Goal: Information Seeking & Learning: Learn about a topic

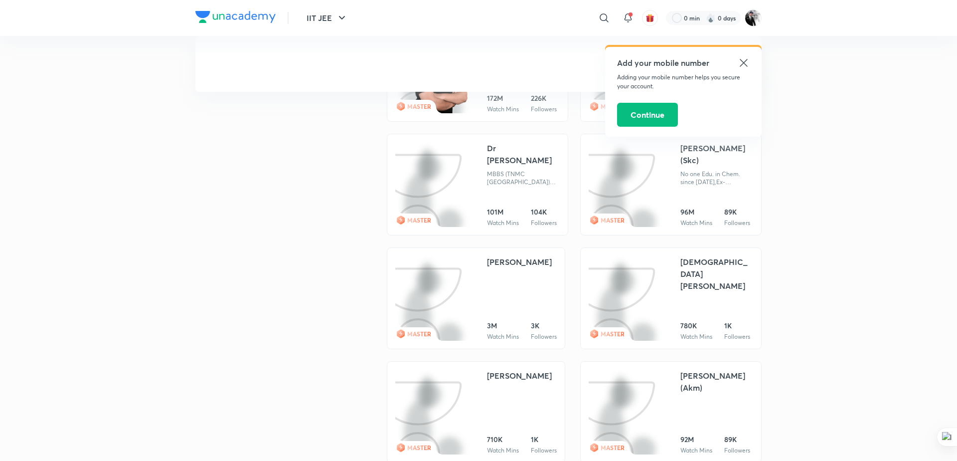
scroll to position [677, 0]
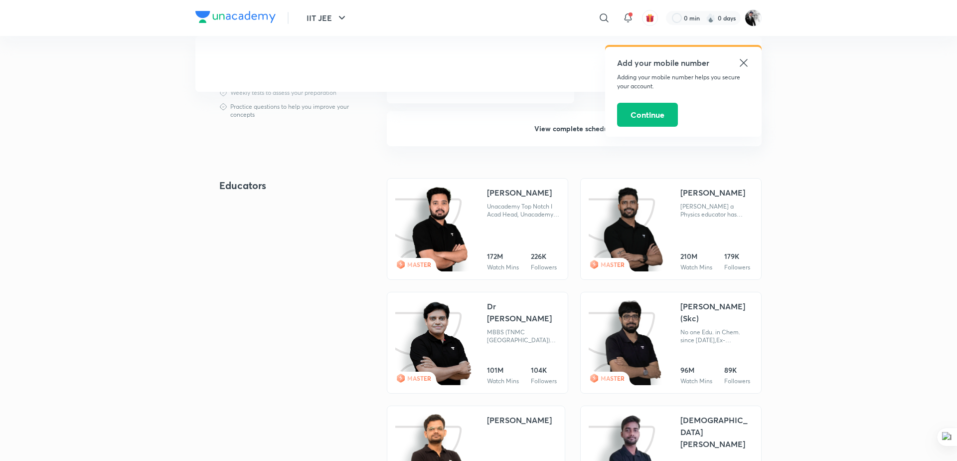
click at [742, 61] on icon at bounding box center [743, 62] width 7 height 7
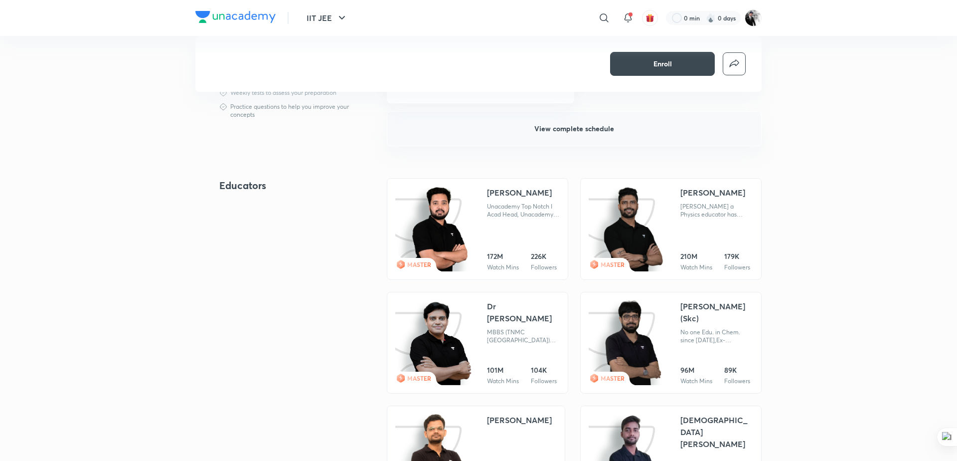
click at [577, 133] on button "View complete schedule" at bounding box center [574, 128] width 375 height 35
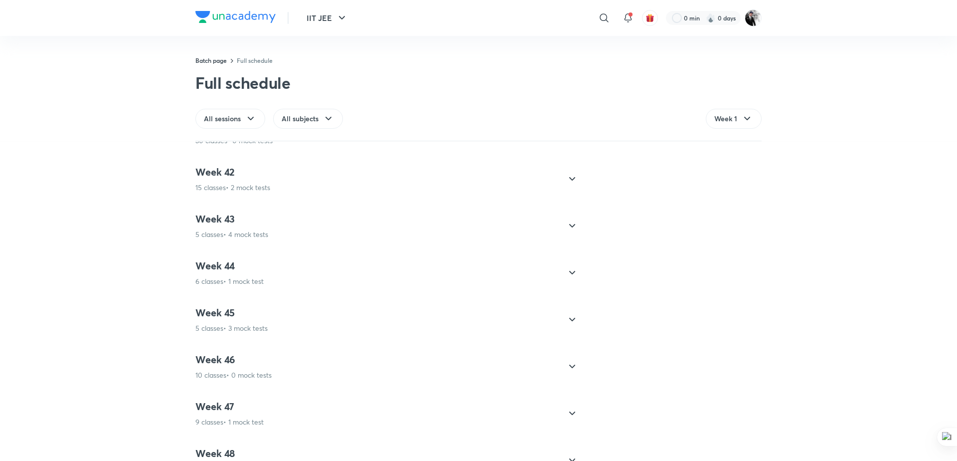
scroll to position [2777, 0]
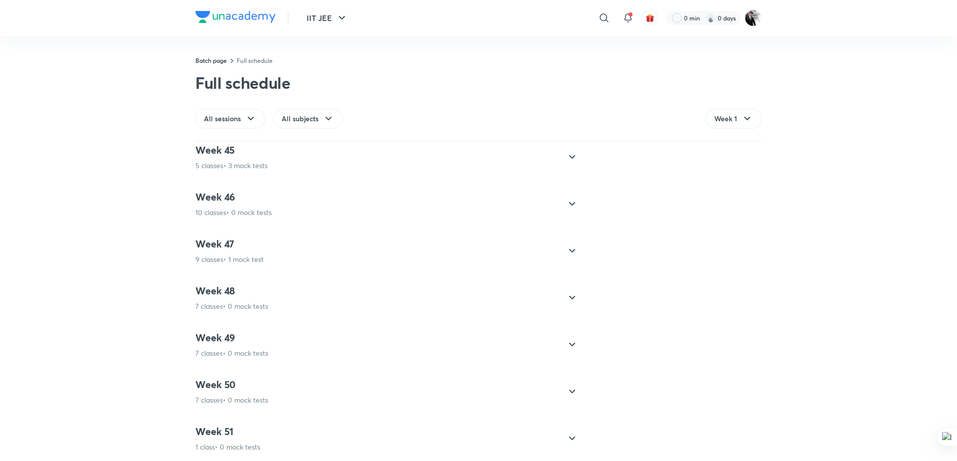
click at [575, 432] on icon at bounding box center [572, 438] width 12 height 12
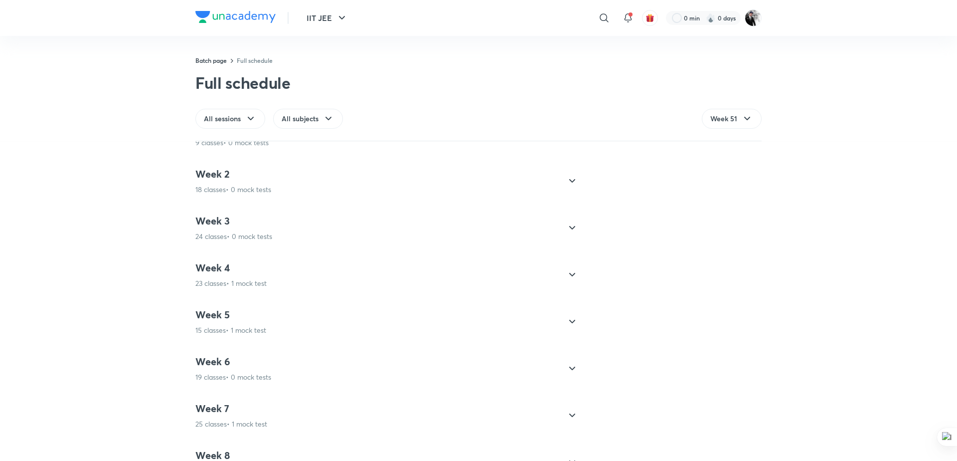
scroll to position [0, 0]
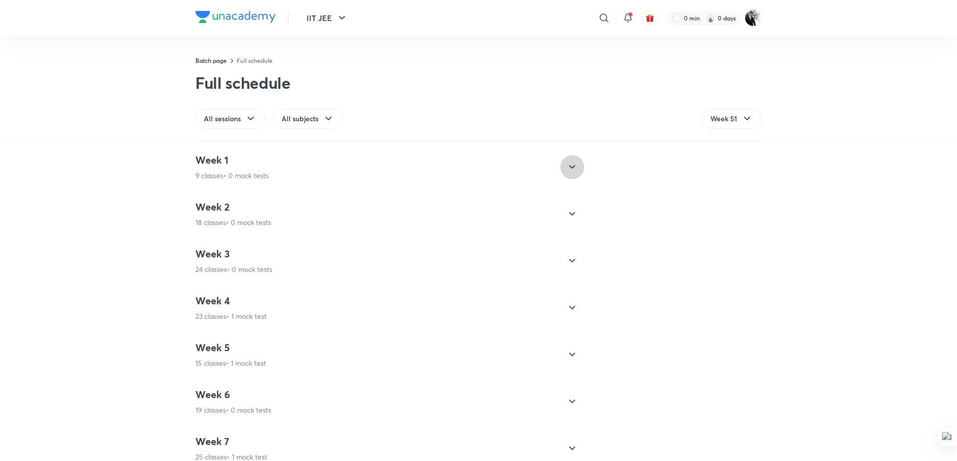
click at [567, 168] on icon at bounding box center [572, 167] width 12 height 12
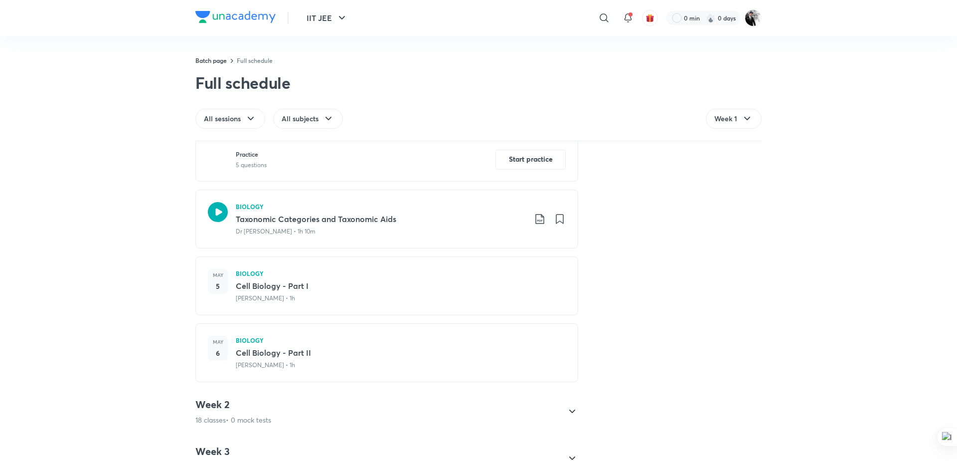
scroll to position [577, 0]
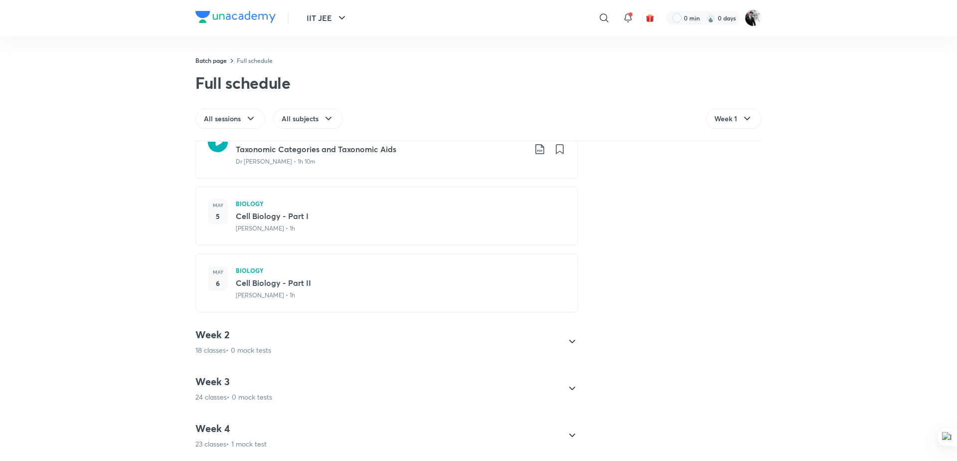
click at [552, 340] on div "Week 2 18 classes • 0 mock tests" at bounding box center [377, 341] width 365 height 27
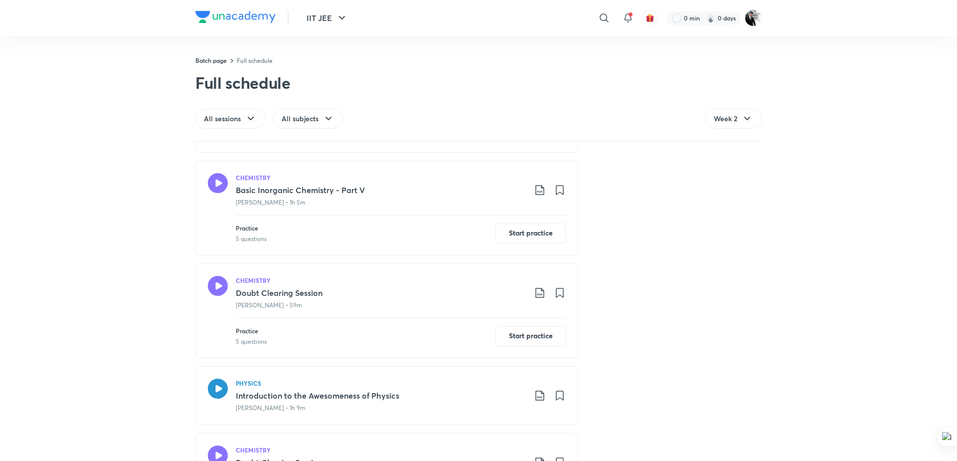
scroll to position [2052, 0]
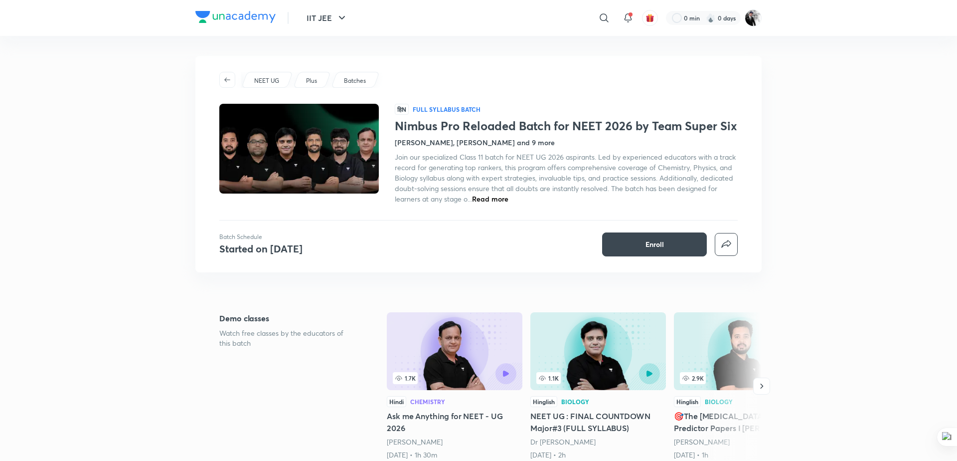
click at [494, 203] on span "Read more" at bounding box center [490, 198] width 36 height 9
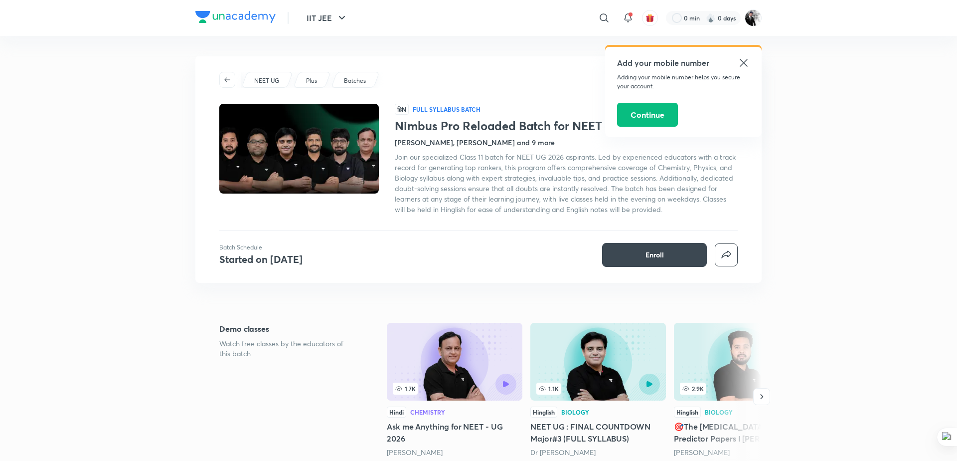
click at [743, 65] on icon at bounding box center [744, 63] width 12 height 12
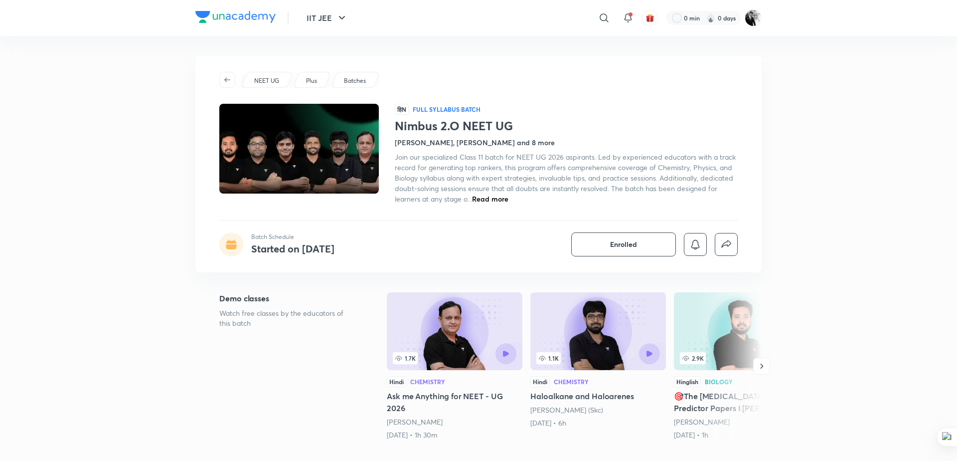
click at [497, 196] on span "Read more" at bounding box center [490, 198] width 36 height 9
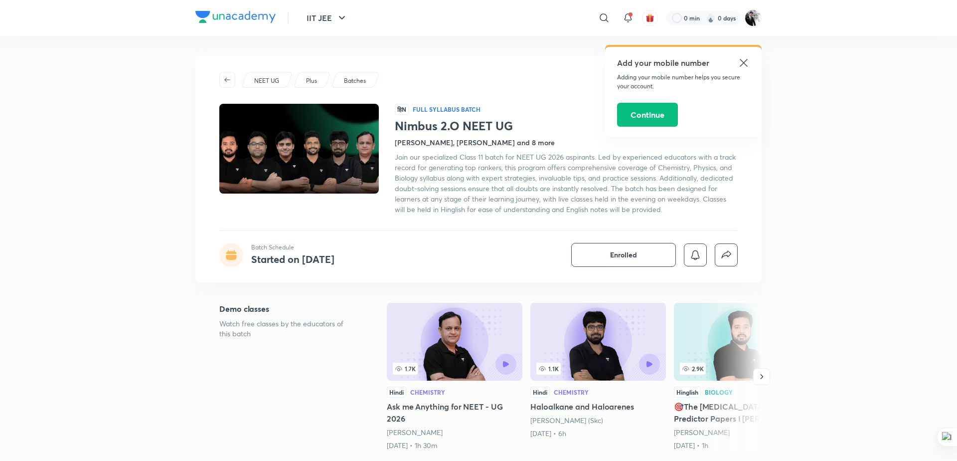
click at [743, 61] on icon at bounding box center [744, 63] width 12 height 12
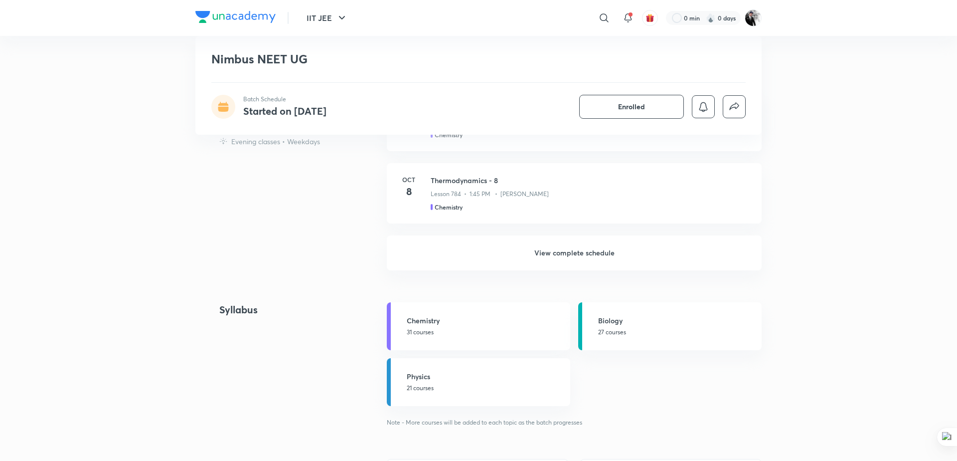
scroll to position [599, 0]
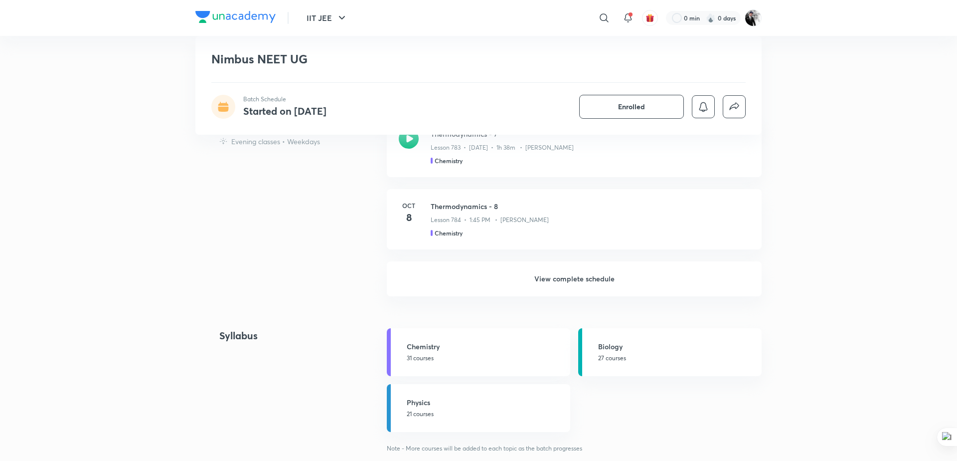
click at [566, 272] on h6 "View complete schedule" at bounding box center [574, 278] width 375 height 35
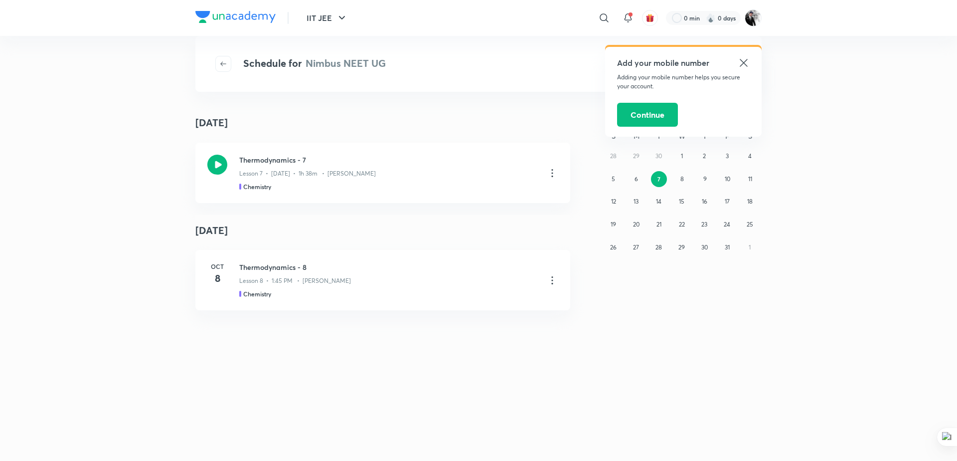
click at [745, 60] on icon at bounding box center [743, 62] width 7 height 7
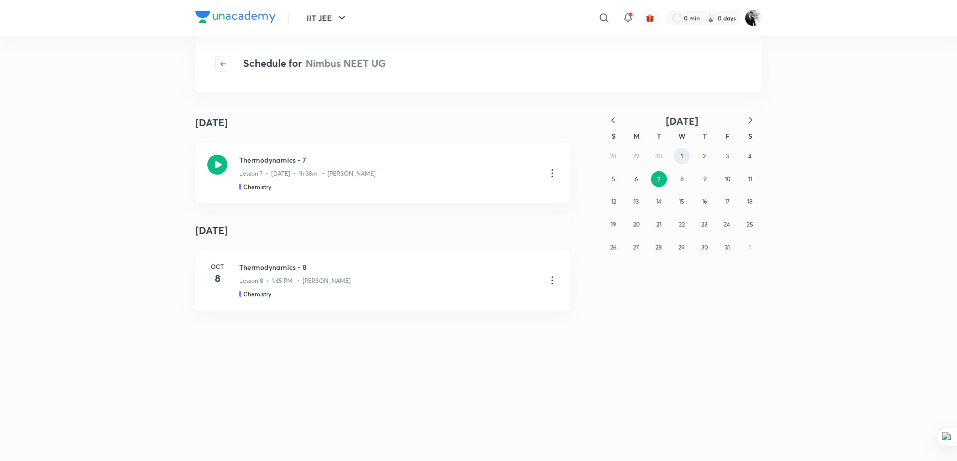
click at [682, 156] on abbr "1" at bounding box center [682, 155] width 2 height 7
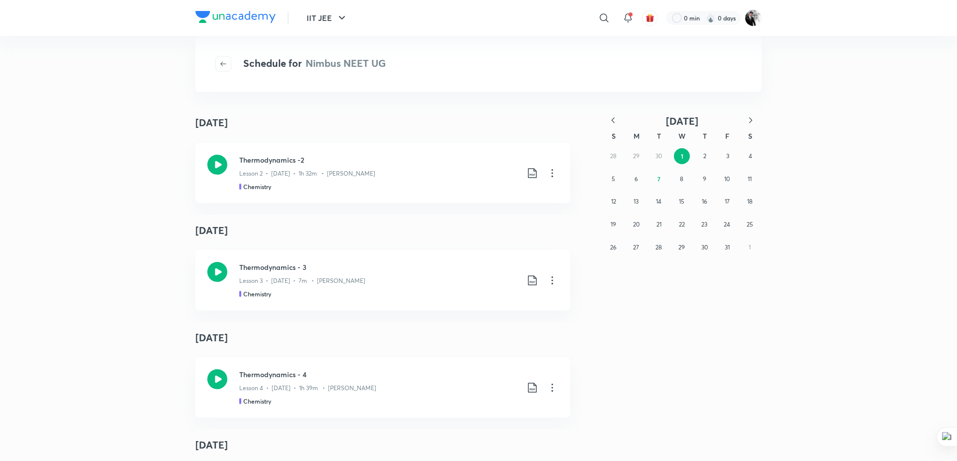
click at [608, 119] on icon "button" at bounding box center [613, 120] width 10 height 10
click at [682, 180] on abbr "10" at bounding box center [681, 178] width 5 height 7
click at [614, 121] on icon "button" at bounding box center [613, 120] width 10 height 10
click at [657, 157] on button "1" at bounding box center [659, 156] width 16 height 16
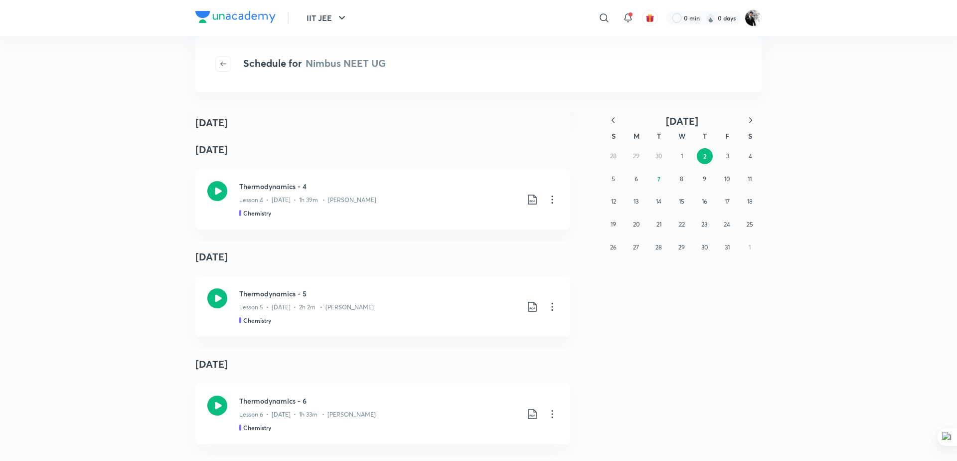
scroll to position [58, 0]
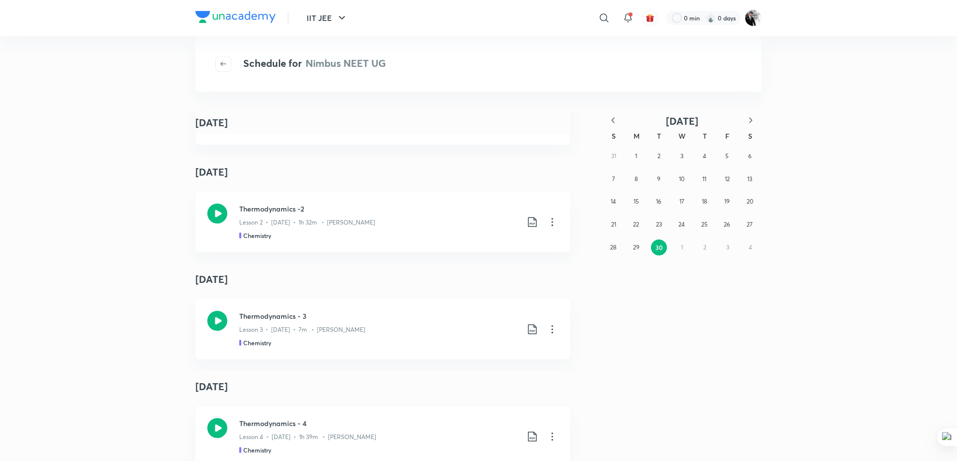
click at [616, 123] on icon "button" at bounding box center [613, 120] width 10 height 10
click at [658, 173] on button "5" at bounding box center [659, 179] width 16 height 16
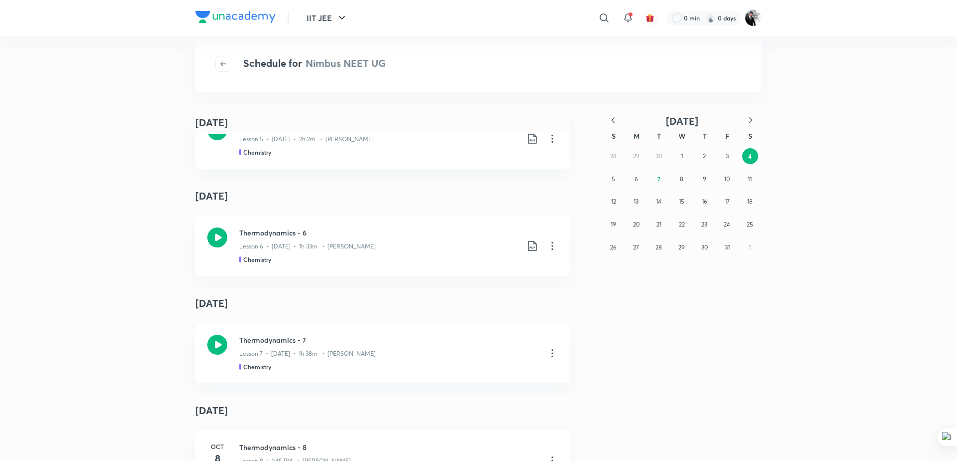
scroll to position [0, 0]
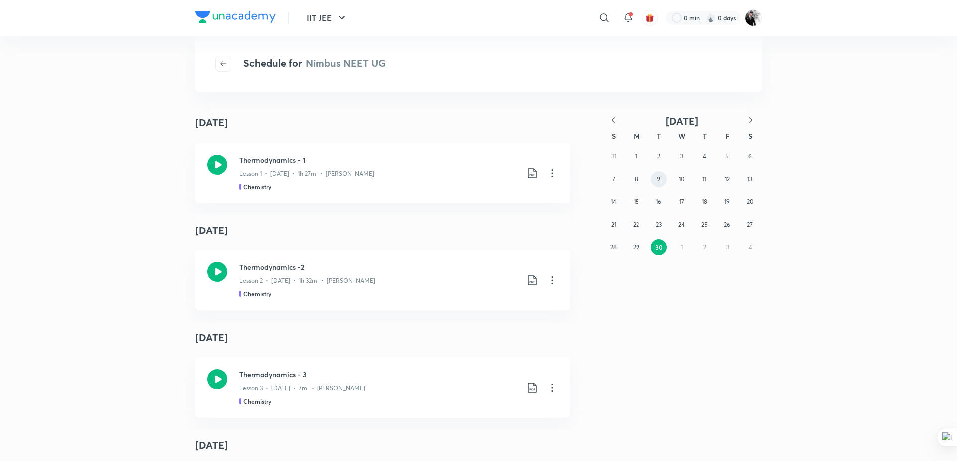
click at [661, 179] on button "9" at bounding box center [659, 179] width 16 height 16
click at [660, 161] on button "2" at bounding box center [659, 156] width 16 height 16
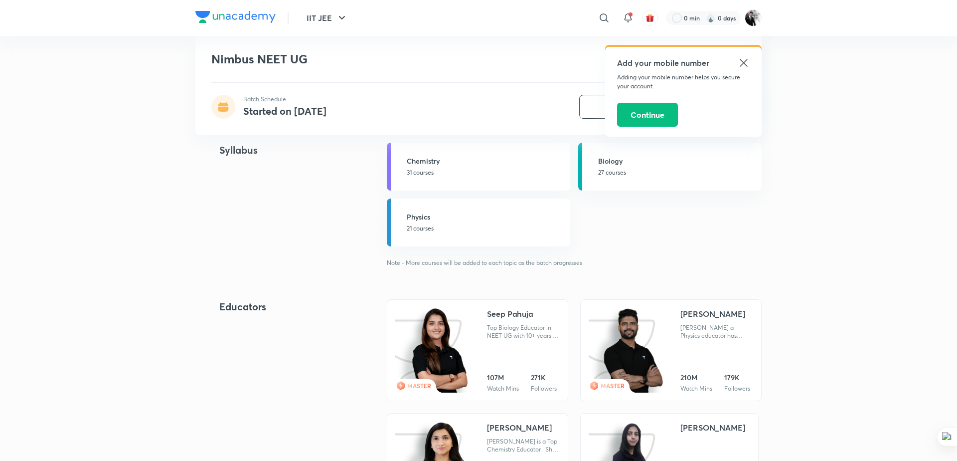
scroll to position [637, 0]
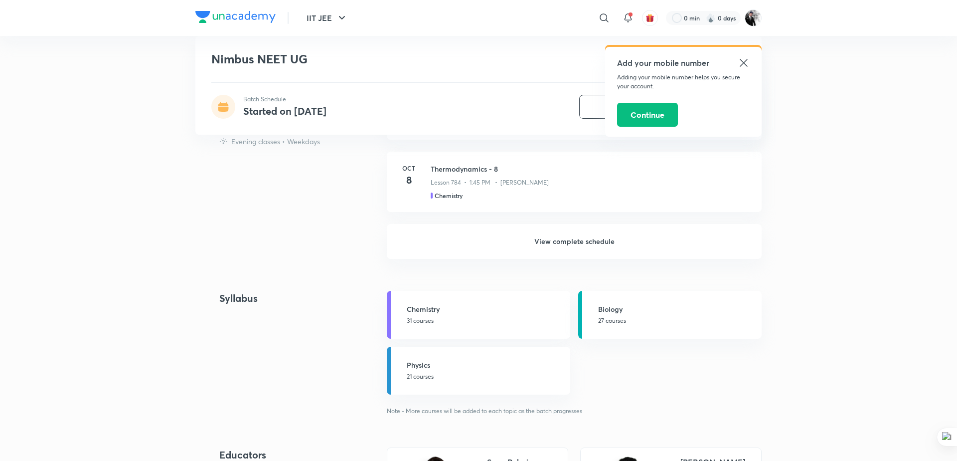
click at [547, 243] on h6 "View complete schedule" at bounding box center [574, 241] width 375 height 35
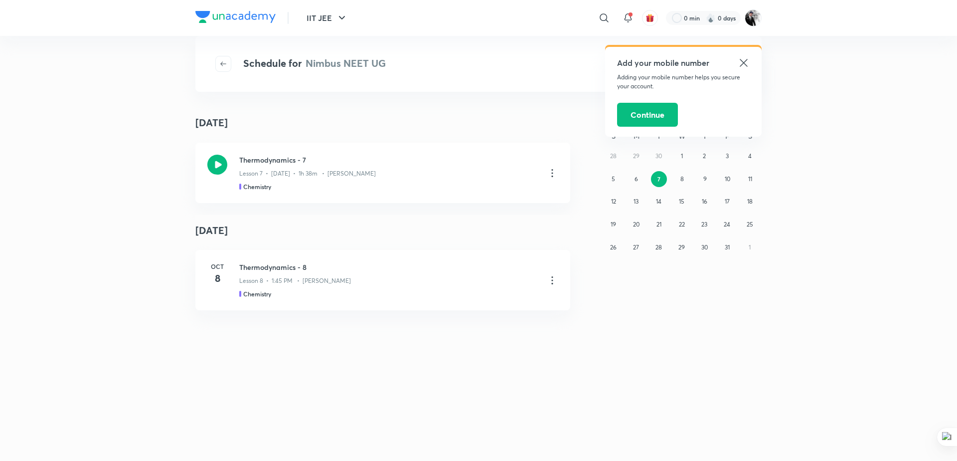
click at [744, 64] on icon at bounding box center [744, 63] width 12 height 12
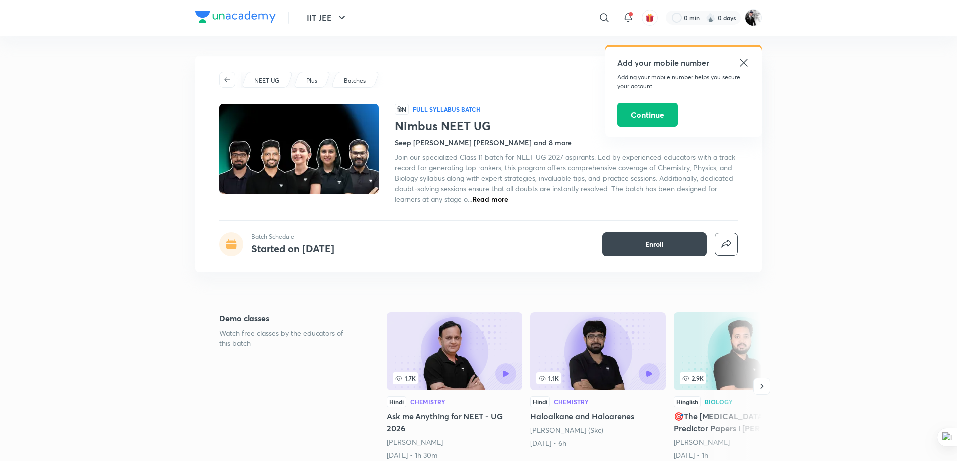
click at [746, 62] on icon at bounding box center [744, 63] width 12 height 12
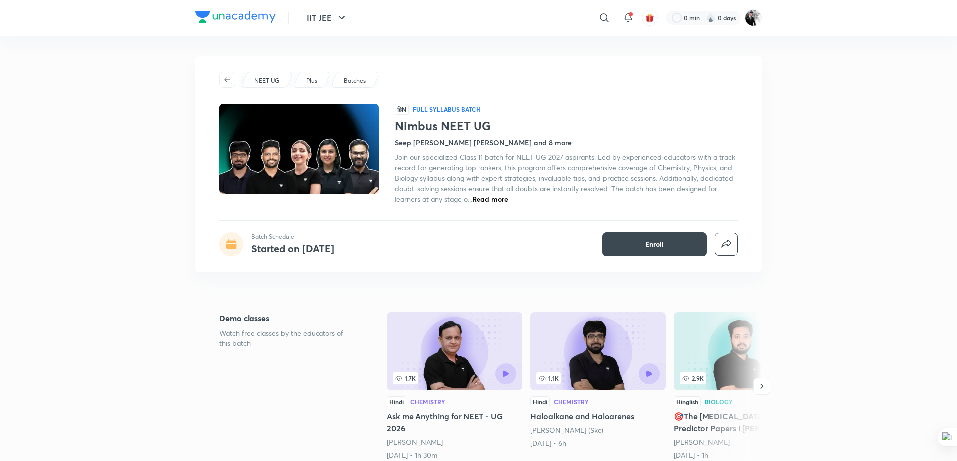
click at [494, 201] on span "Read more" at bounding box center [490, 198] width 36 height 9
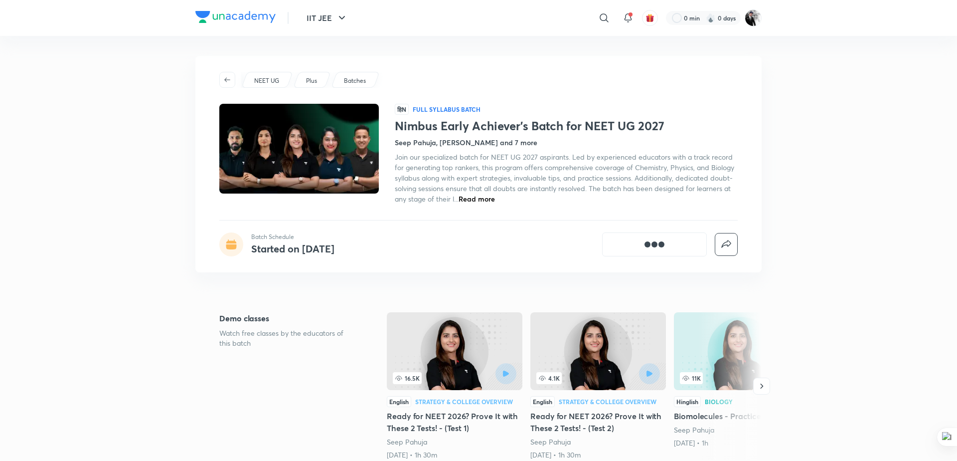
click at [483, 195] on span "Read more" at bounding box center [477, 198] width 36 height 9
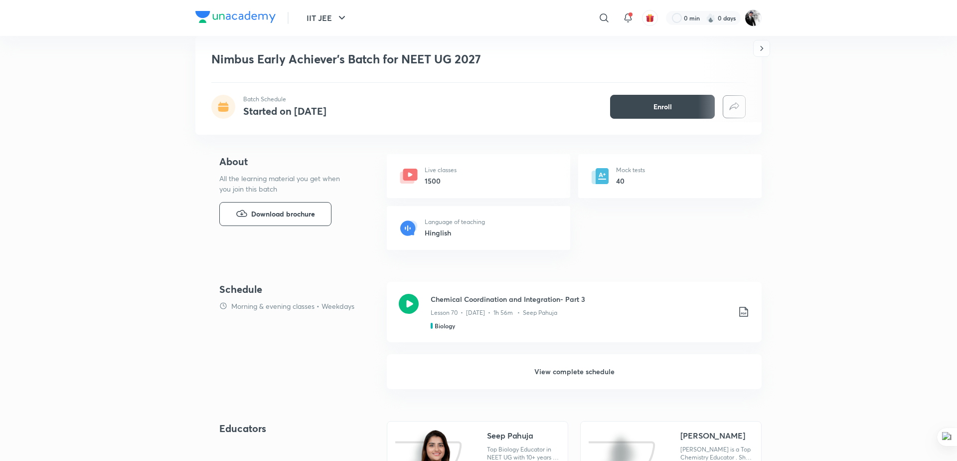
scroll to position [405, 0]
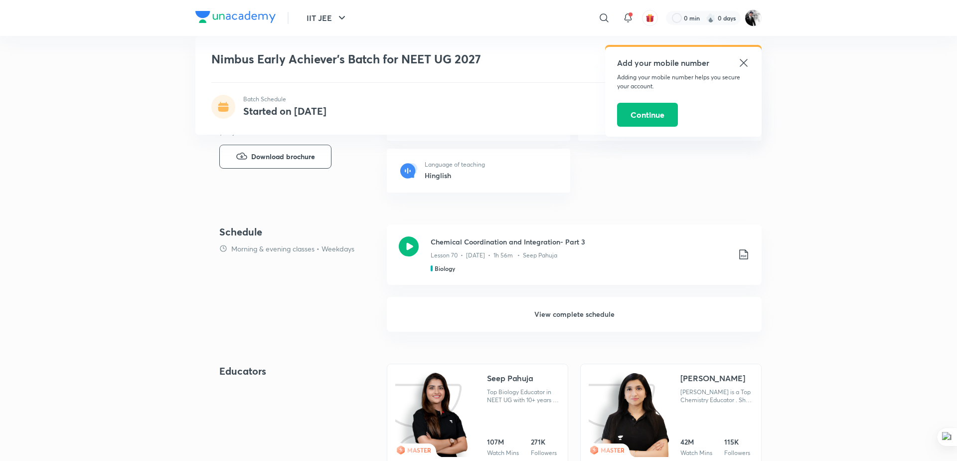
click at [578, 311] on h6 "View complete schedule" at bounding box center [574, 314] width 375 height 35
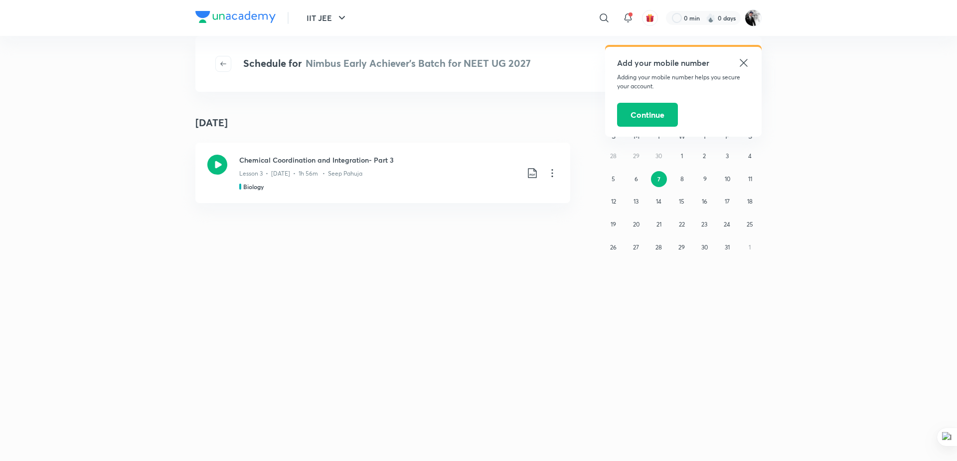
click at [746, 62] on icon at bounding box center [744, 63] width 12 height 12
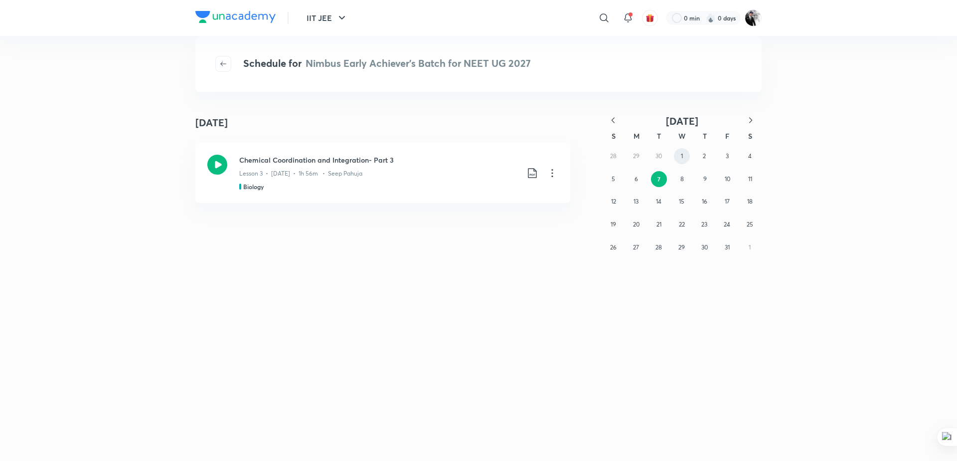
click at [687, 154] on button "1" at bounding box center [682, 156] width 16 height 16
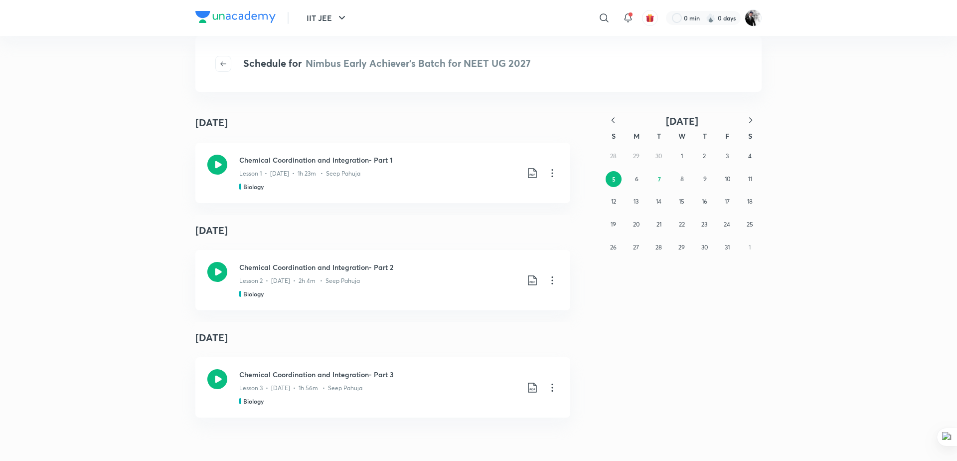
click at [611, 123] on icon "button" at bounding box center [613, 120] width 10 height 10
click at [613, 120] on icon "button" at bounding box center [613, 120] width 10 height 10
click at [662, 203] on button "12" at bounding box center [659, 201] width 16 height 16
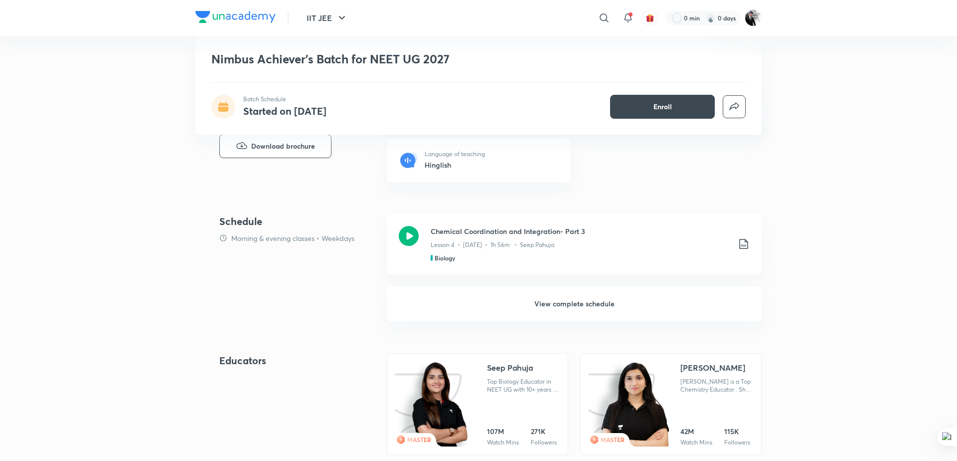
click at [599, 306] on h6 "View complete schedule" at bounding box center [574, 303] width 375 height 35
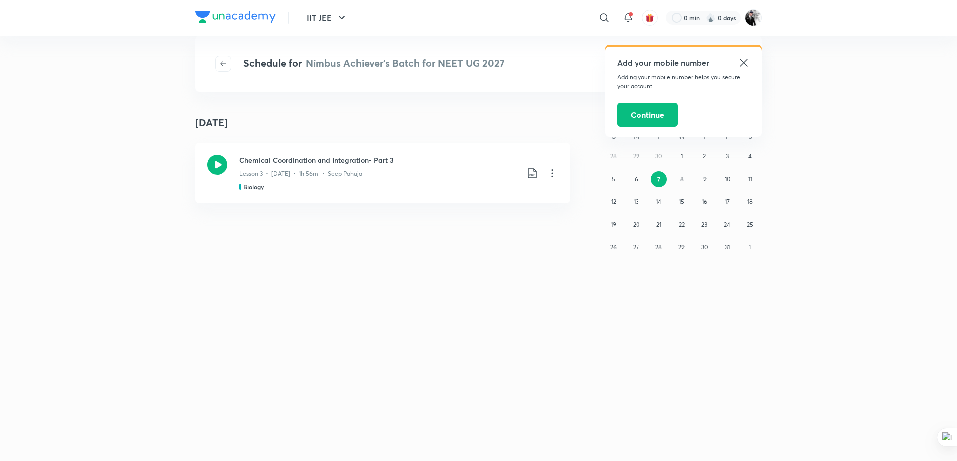
click at [746, 61] on icon at bounding box center [743, 62] width 7 height 7
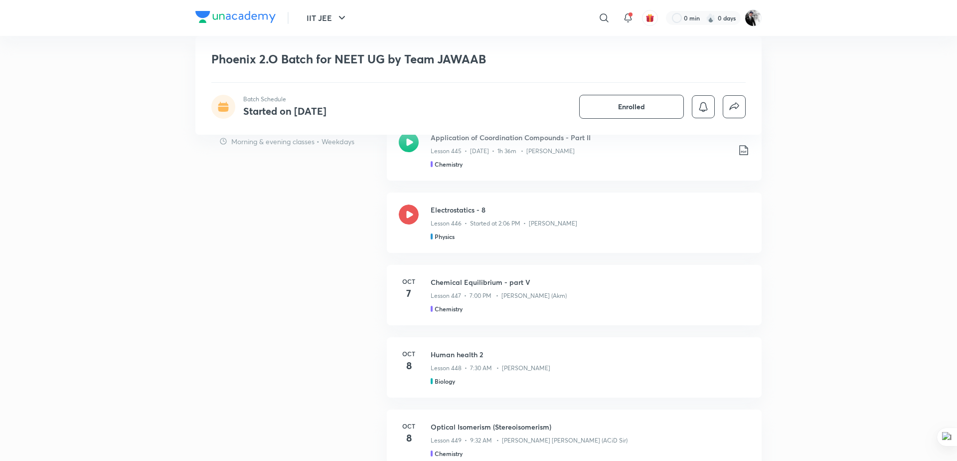
scroll to position [925, 0]
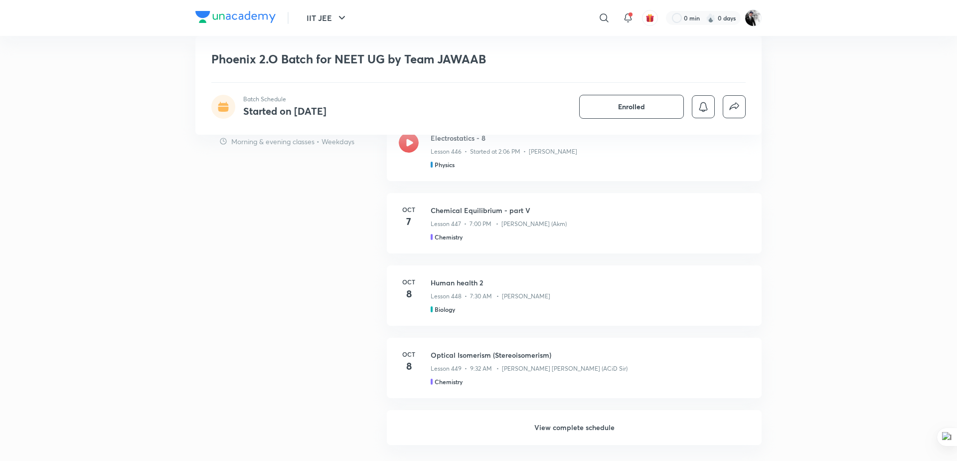
click at [585, 433] on h6 "View complete schedule" at bounding box center [574, 427] width 375 height 35
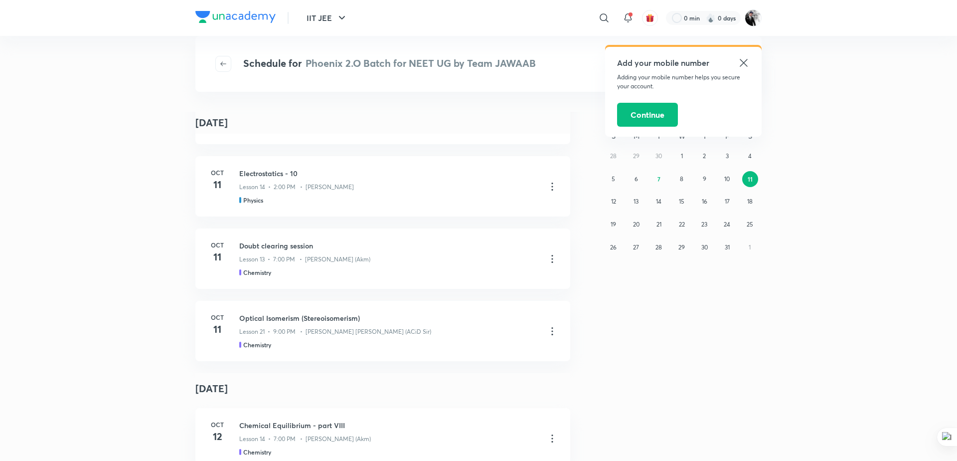
scroll to position [5625, 0]
click at [550, 262] on div "Doubt clearing session Lesson 13 • 7:00 PM • [PERSON_NAME] (Akm) Chemistry" at bounding box center [398, 255] width 319 height 36
click at [551, 253] on icon at bounding box center [552, 256] width 12 height 12
click at [492, 279] on p "Go to course page" at bounding box center [481, 280] width 59 height 10
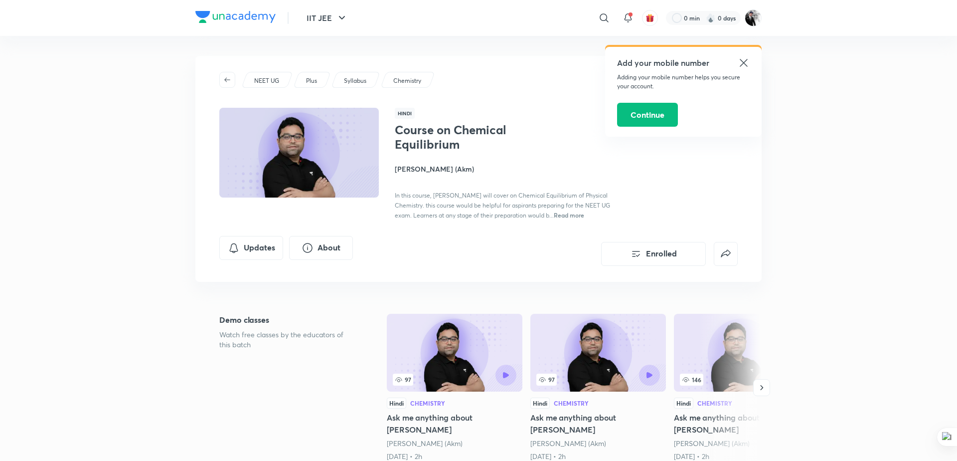
click at [745, 64] on icon at bounding box center [743, 62] width 7 height 7
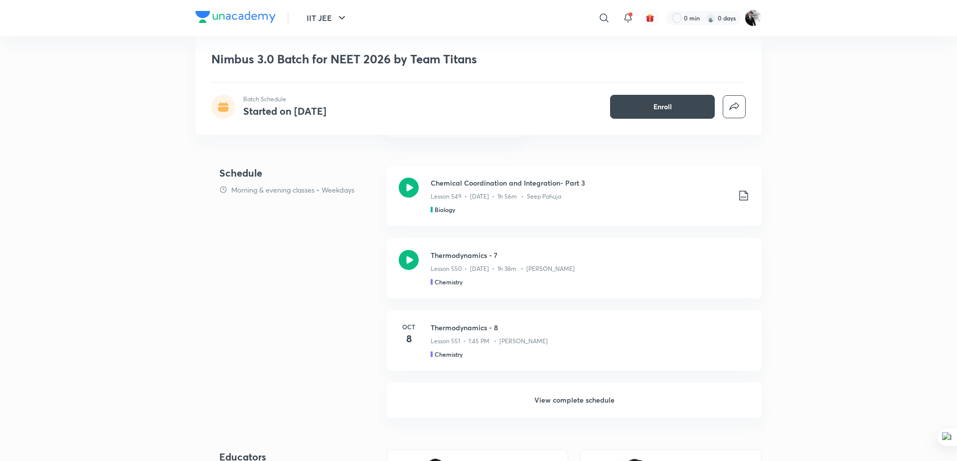
scroll to position [581, 0]
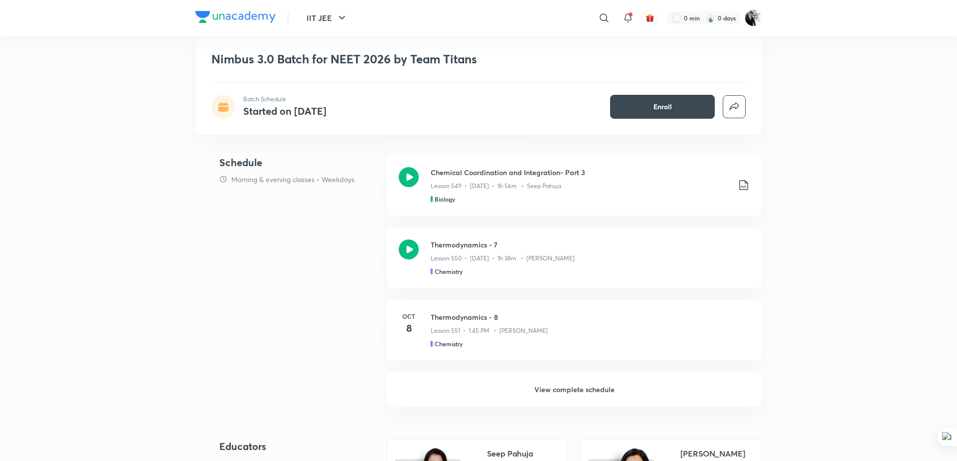
click at [574, 380] on h6 "View complete schedule" at bounding box center [574, 389] width 375 height 35
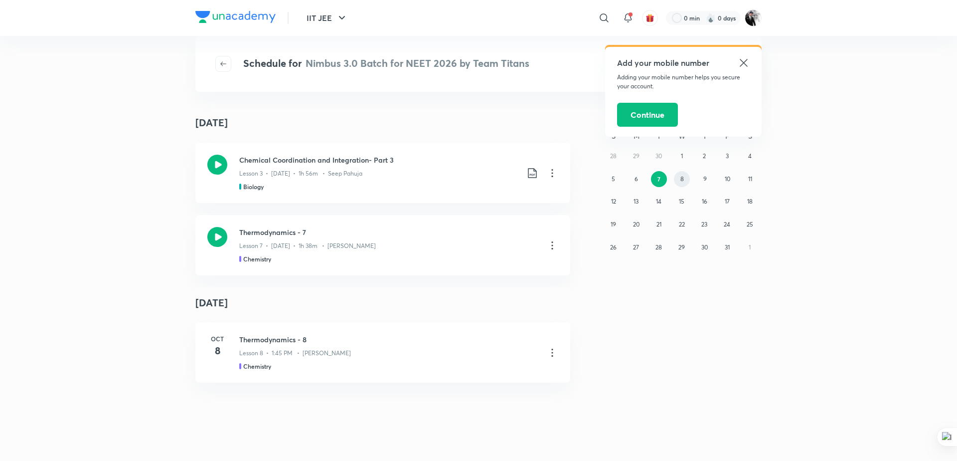
click at [682, 178] on abbr "8" at bounding box center [681, 178] width 3 height 7
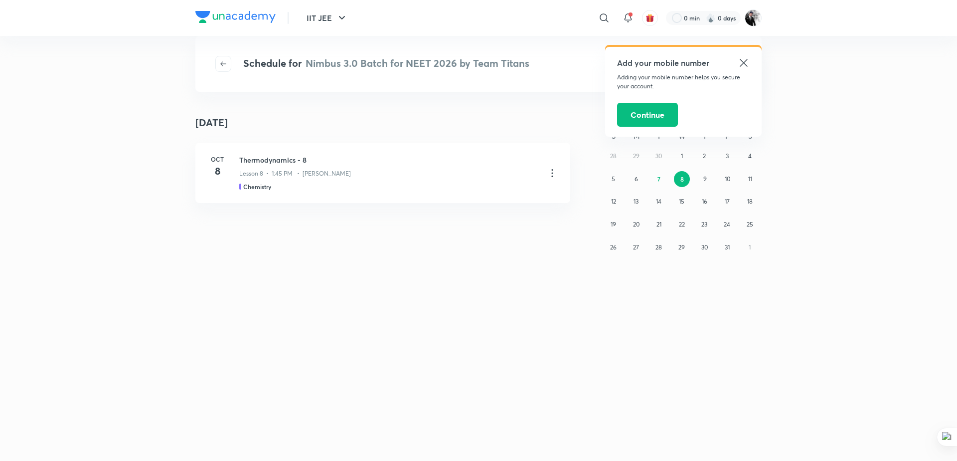
click at [745, 65] on icon at bounding box center [743, 62] width 7 height 7
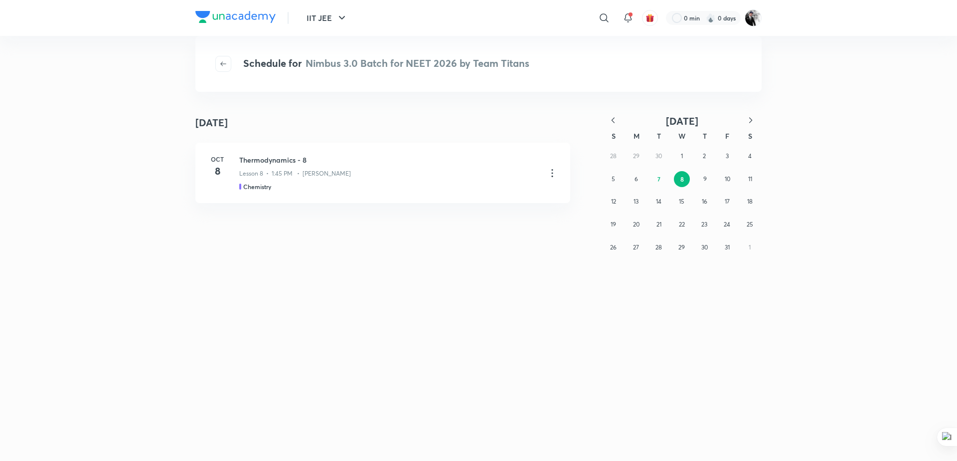
click at [613, 117] on icon "button" at bounding box center [613, 120] width 10 height 10
click at [640, 161] on button "1" at bounding box center [636, 156] width 16 height 16
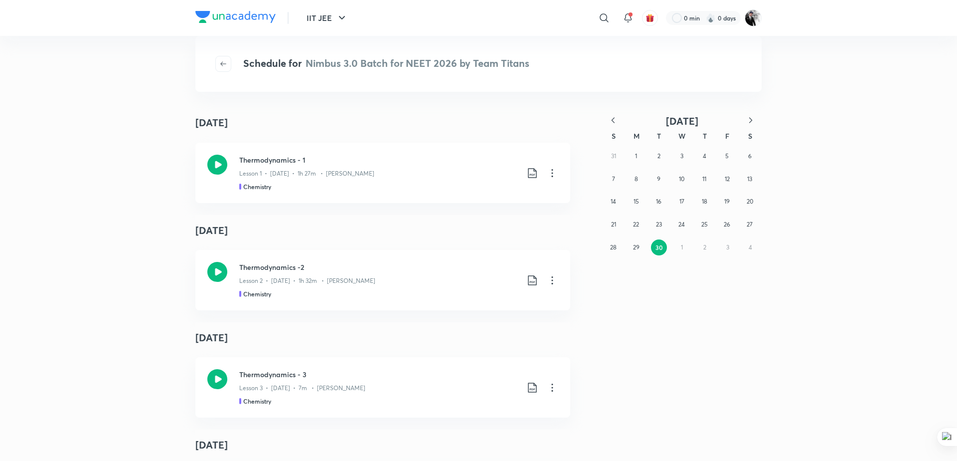
click at [616, 122] on icon "button" at bounding box center [613, 120] width 10 height 10
click at [660, 180] on abbr "8" at bounding box center [658, 178] width 3 height 7
click at [224, 65] on icon "button" at bounding box center [223, 64] width 8 height 8
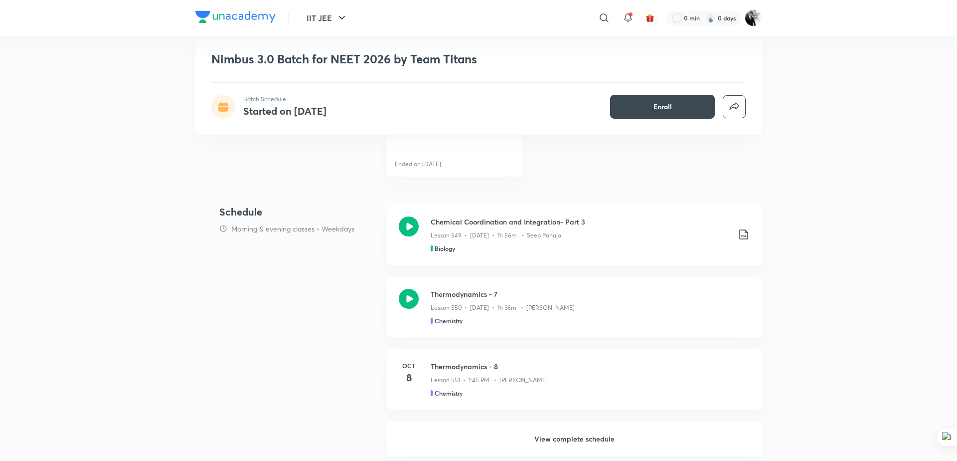
scroll to position [557, 0]
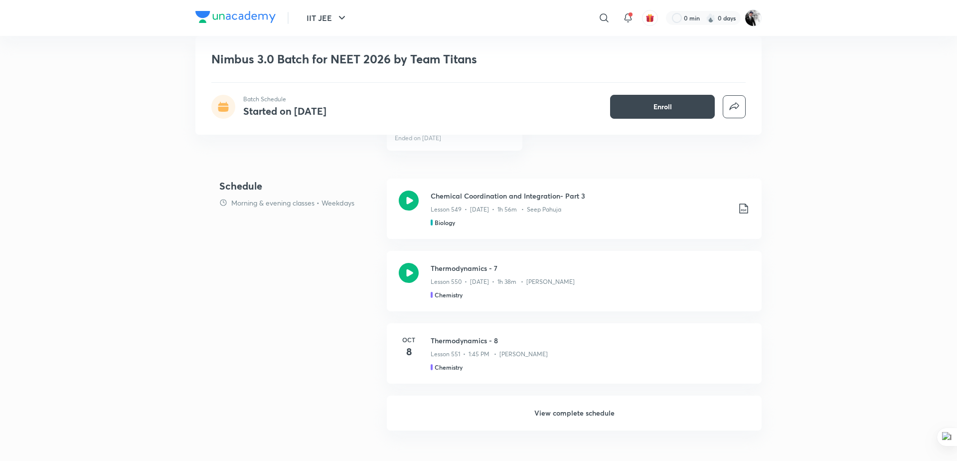
click at [564, 412] on h6 "View complete schedule" at bounding box center [574, 412] width 375 height 35
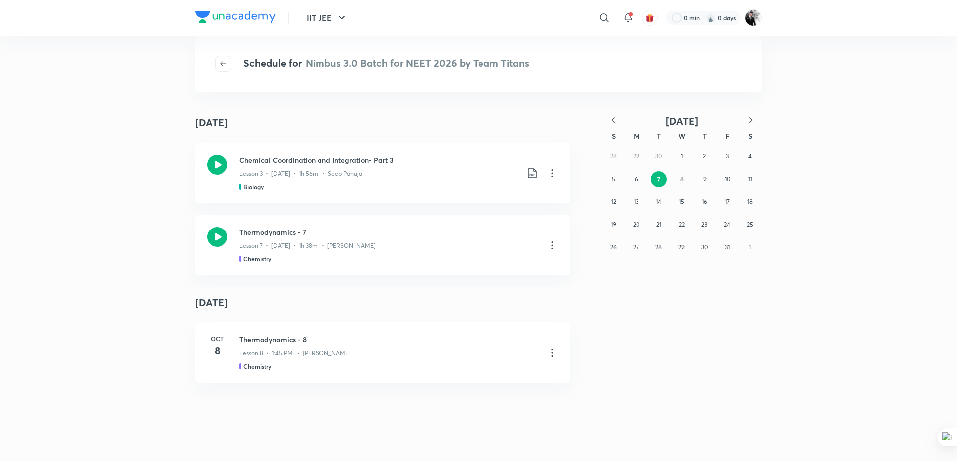
click at [615, 124] on icon "button" at bounding box center [613, 120] width 10 height 10
click at [640, 154] on button "1" at bounding box center [636, 156] width 16 height 16
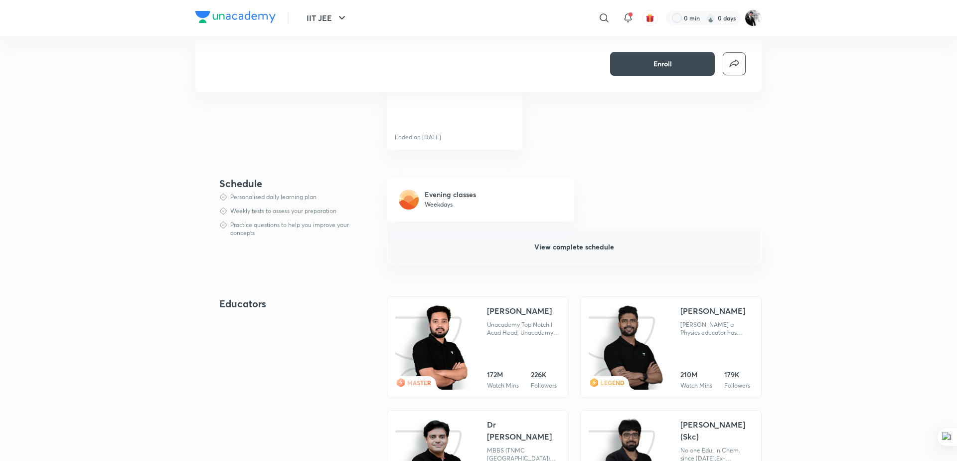
click at [556, 245] on span "View complete schedule" at bounding box center [574, 247] width 80 height 10
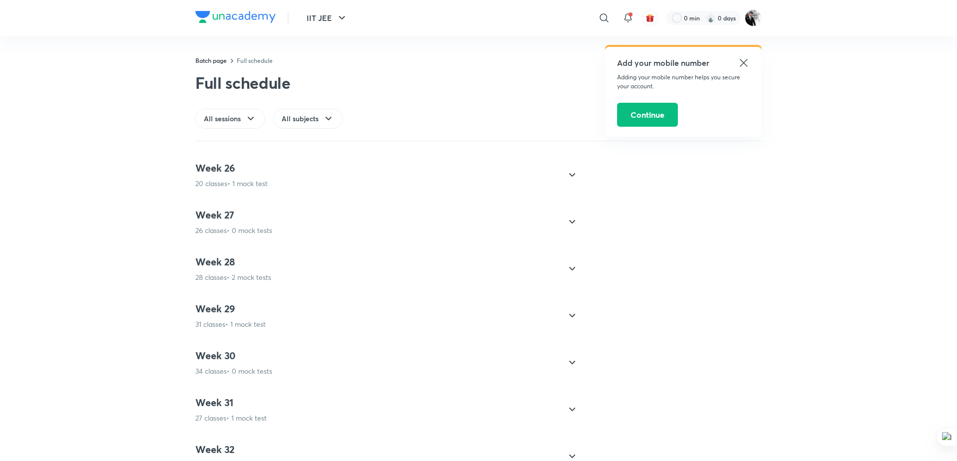
scroll to position [2170, 0]
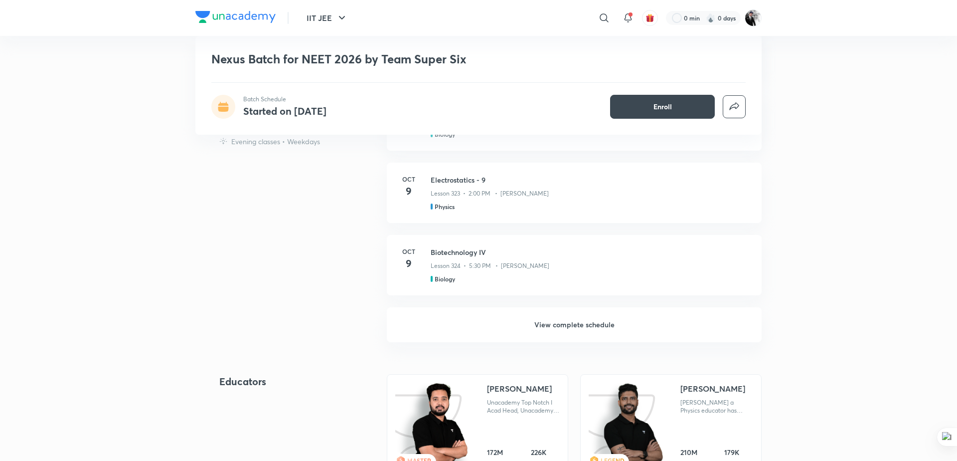
scroll to position [884, 0]
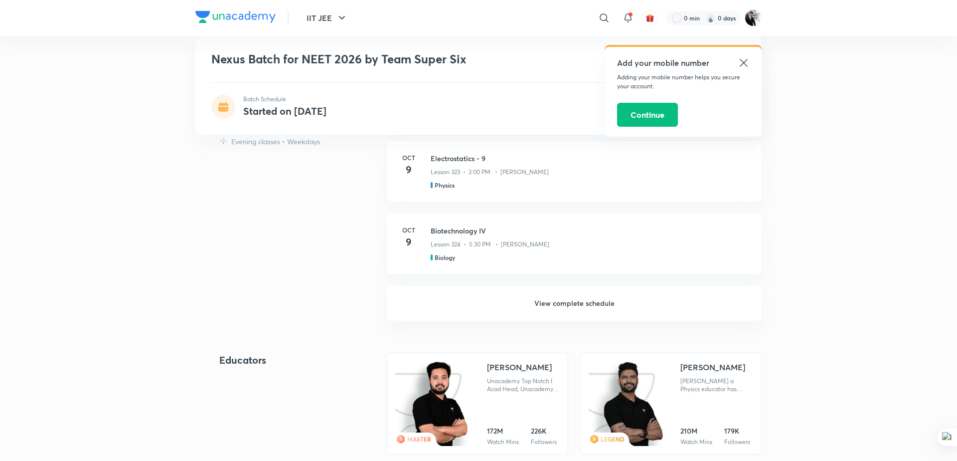
click at [576, 302] on h6 "View complete schedule" at bounding box center [574, 303] width 375 height 35
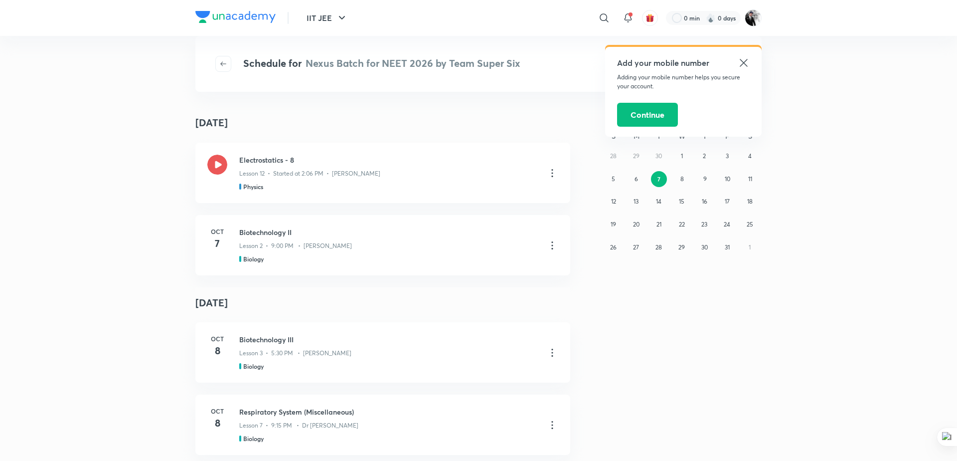
click at [741, 60] on icon at bounding box center [743, 62] width 7 height 7
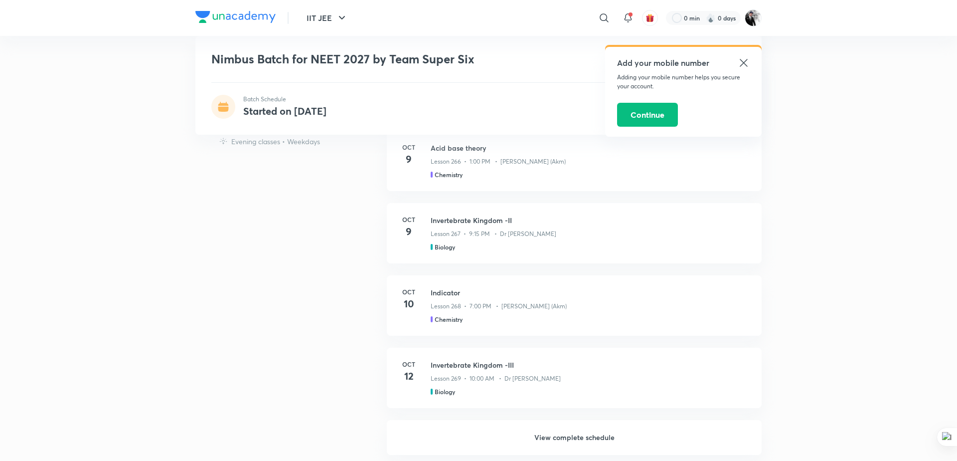
scroll to position [818, 0]
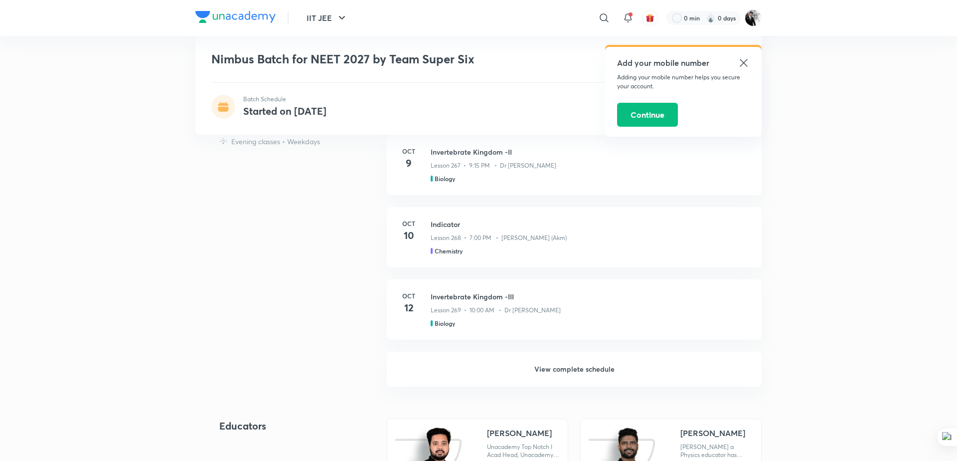
click at [603, 381] on h6 "View complete schedule" at bounding box center [574, 368] width 375 height 35
click at [598, 368] on h6 "View complete schedule" at bounding box center [574, 368] width 375 height 35
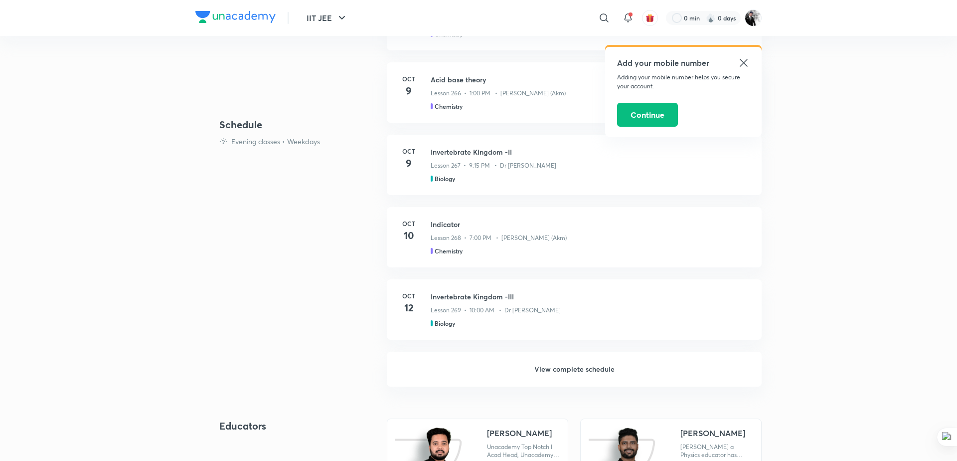
scroll to position [0, 0]
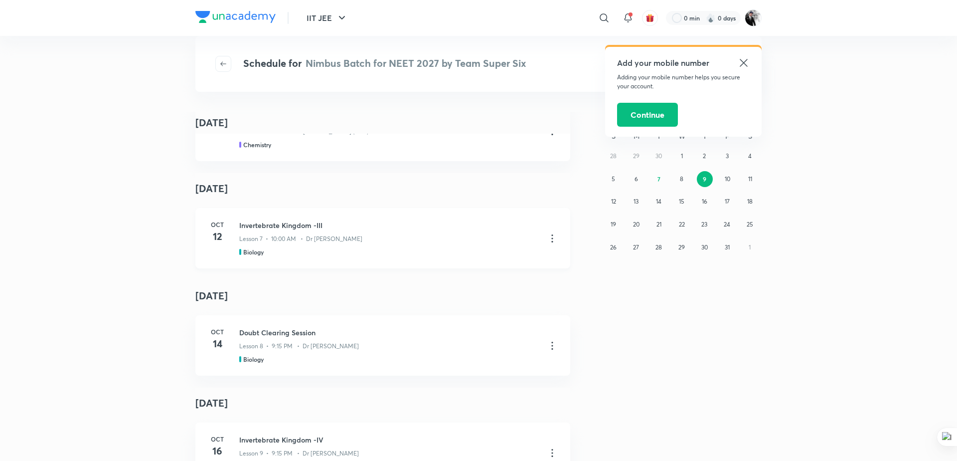
scroll to position [304, 0]
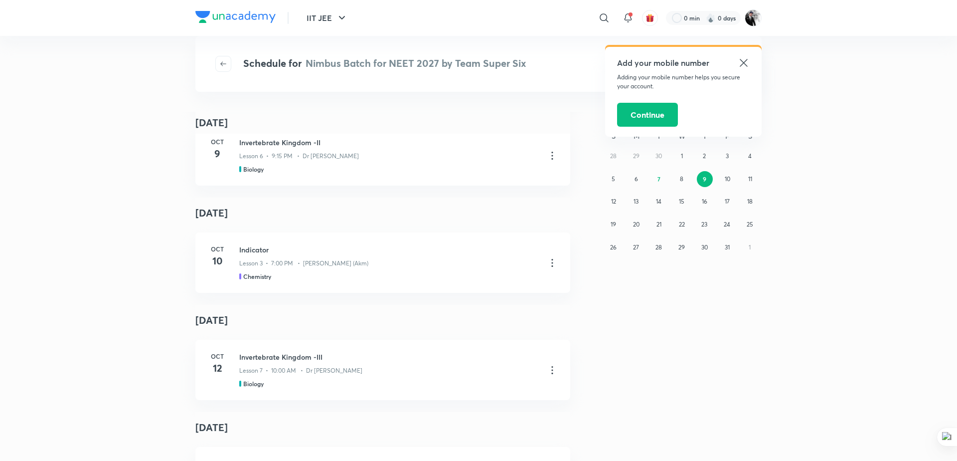
click at [744, 60] on icon at bounding box center [744, 63] width 12 height 12
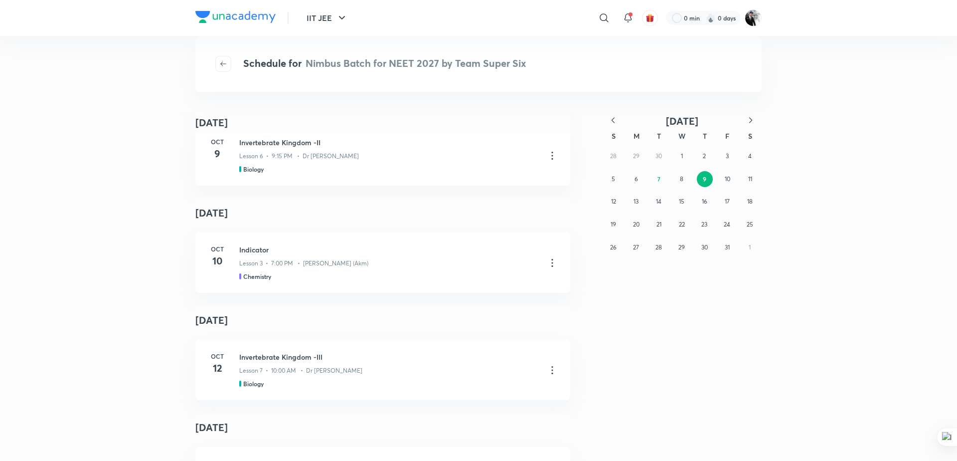
click at [616, 121] on icon "button" at bounding box center [613, 120] width 10 height 10
click at [642, 158] on button "1" at bounding box center [636, 156] width 16 height 16
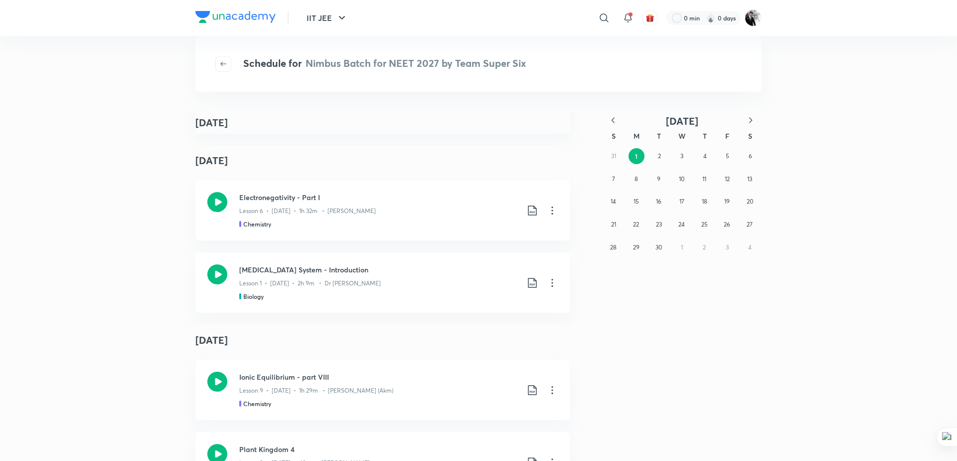
scroll to position [137, 0]
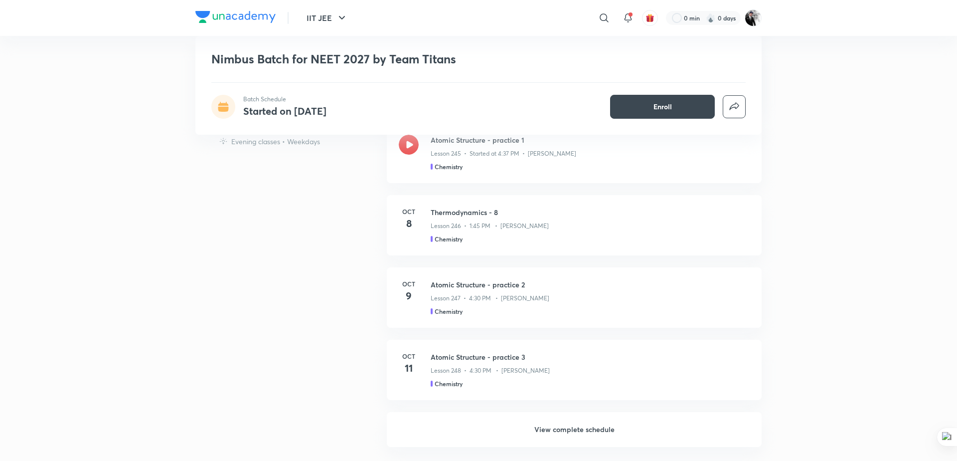
scroll to position [815, 0]
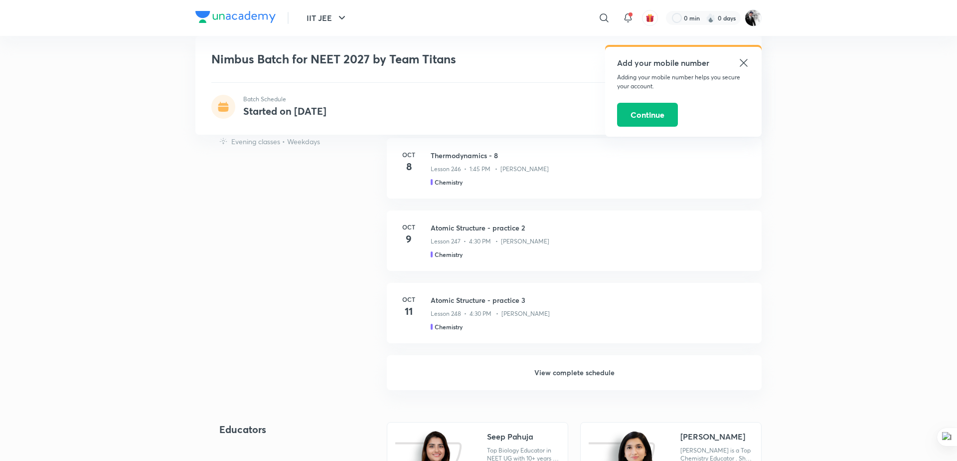
click at [577, 370] on h6 "View complete schedule" at bounding box center [574, 372] width 375 height 35
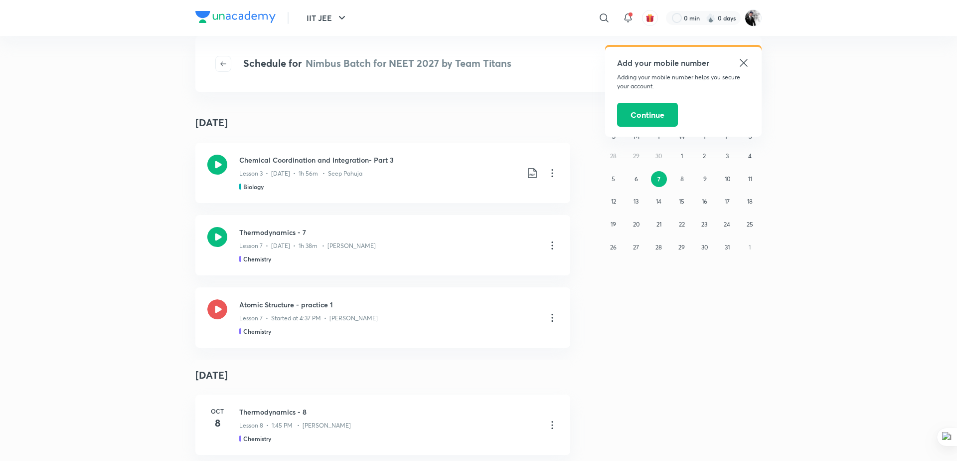
click at [741, 58] on icon at bounding box center [744, 63] width 12 height 12
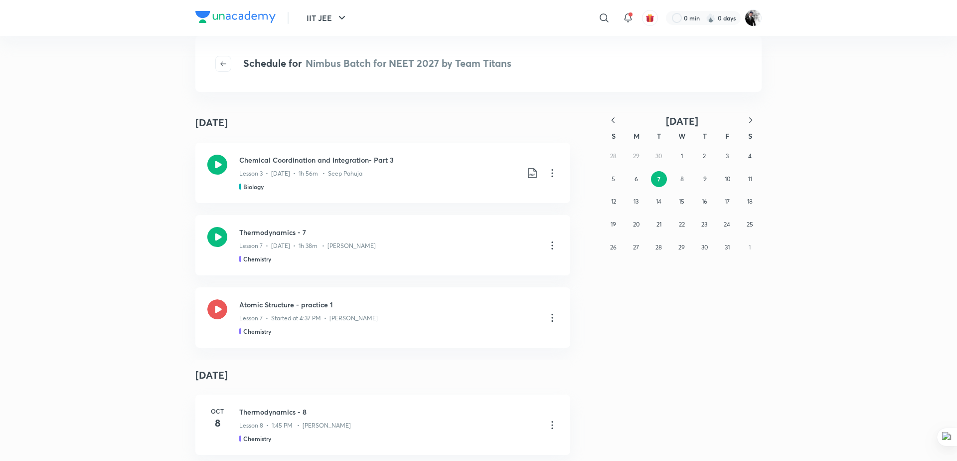
click at [613, 123] on icon "button" at bounding box center [613, 120] width 10 height 10
click at [637, 155] on abbr "1" at bounding box center [636, 155] width 2 height 7
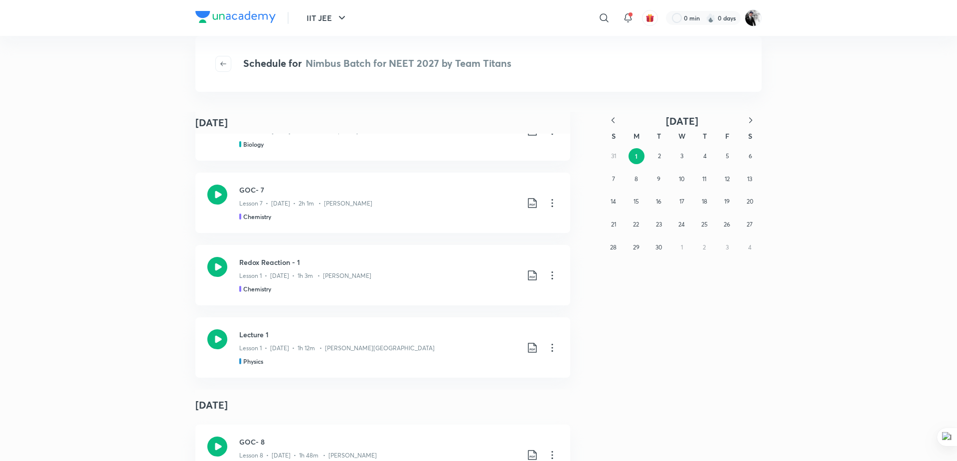
scroll to position [48, 0]
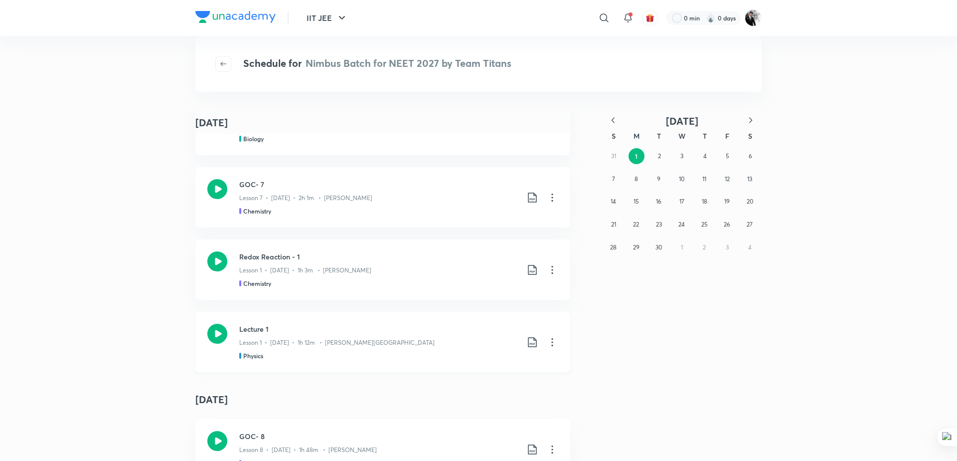
click at [557, 345] on icon at bounding box center [552, 342] width 12 height 12
click at [469, 373] on li "Go to course page" at bounding box center [501, 366] width 114 height 18
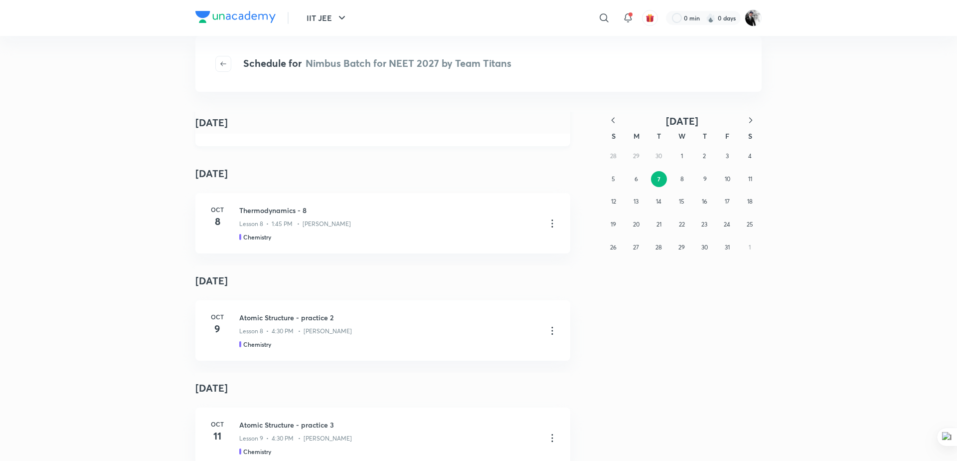
scroll to position [66, 0]
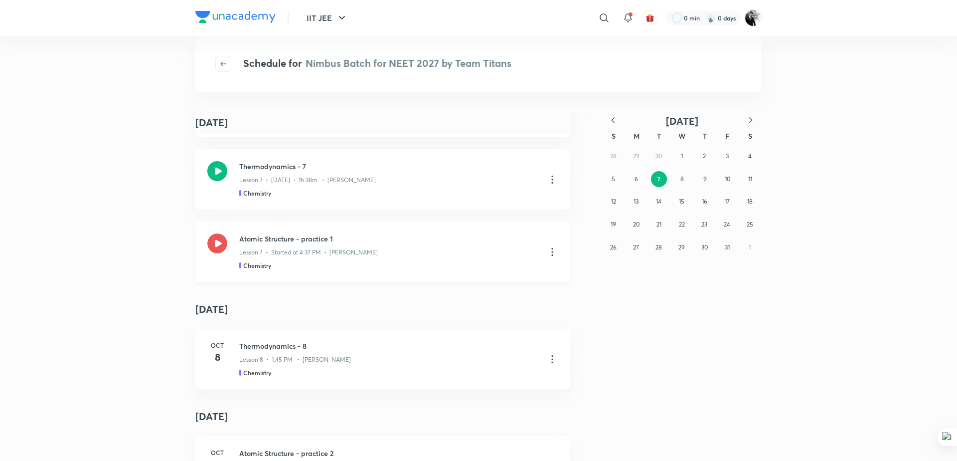
click at [216, 241] on icon at bounding box center [217, 243] width 20 height 20
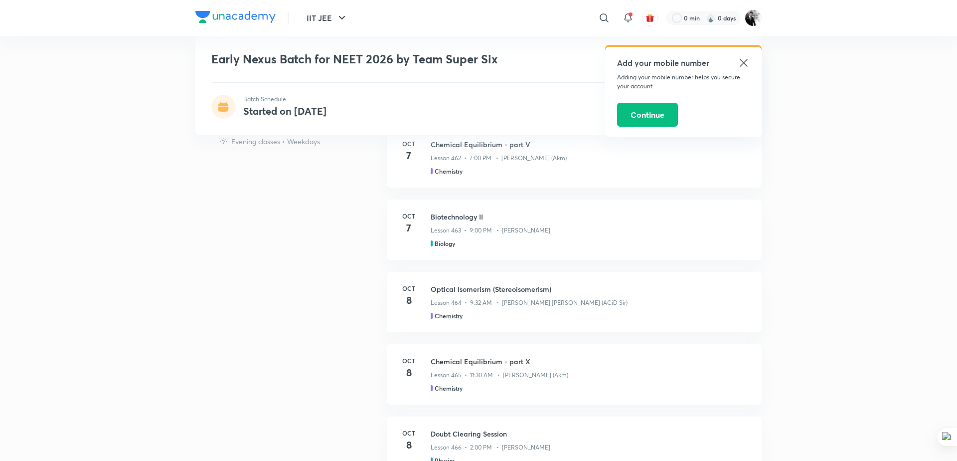
scroll to position [832, 0]
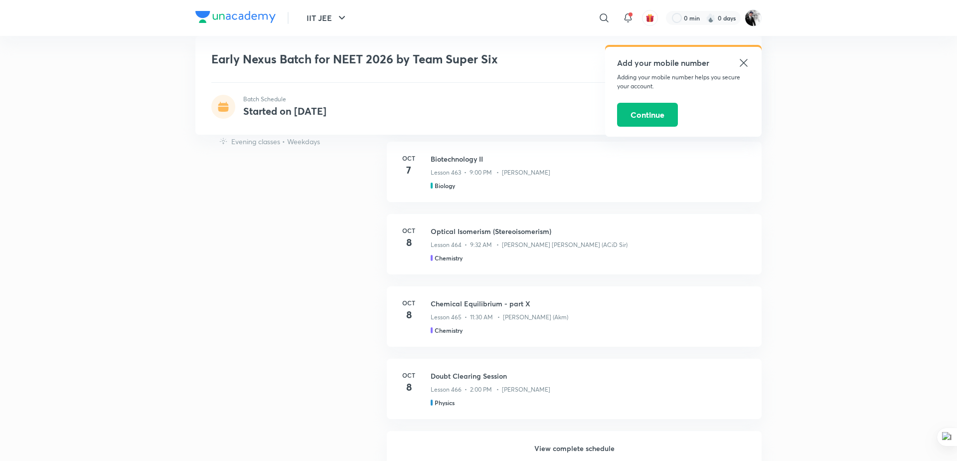
click at [592, 443] on h6 "View complete schedule" at bounding box center [574, 448] width 375 height 35
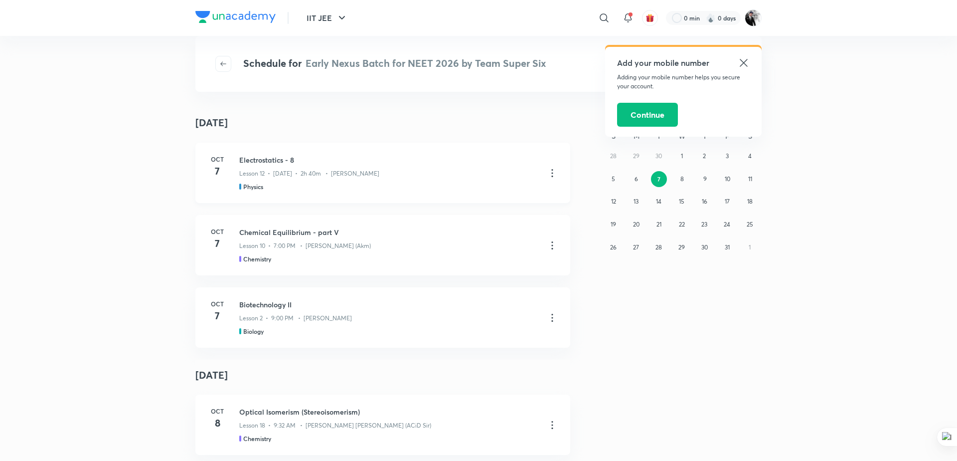
scroll to position [107, 0]
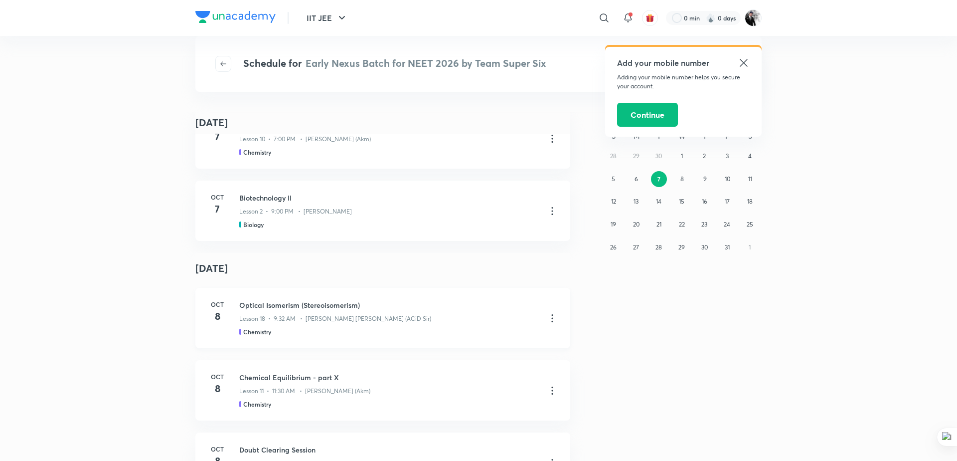
click at [553, 319] on icon at bounding box center [552, 318] width 12 height 12
click at [500, 340] on p "Go to course page" at bounding box center [481, 342] width 59 height 10
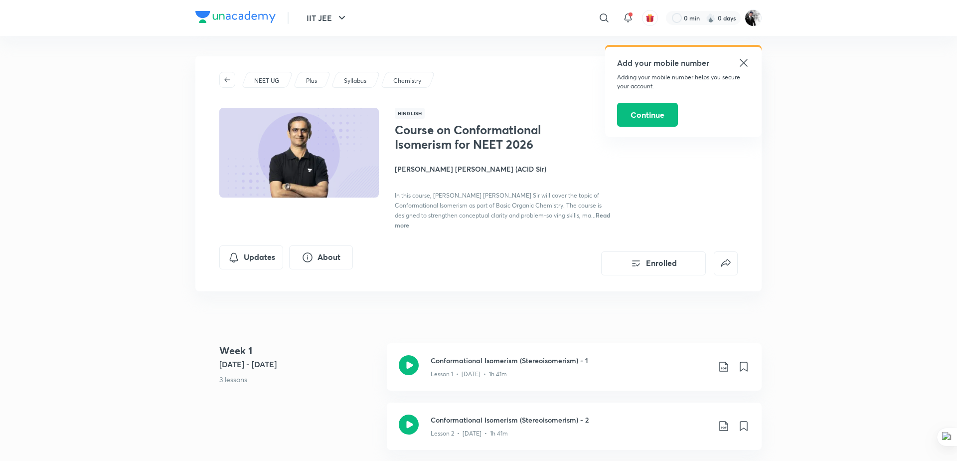
click at [535, 67] on div "NEET UG Plus Syllabus Chemistry Hinglish Course on Conformational Isomerism for…" at bounding box center [478, 173] width 566 height 235
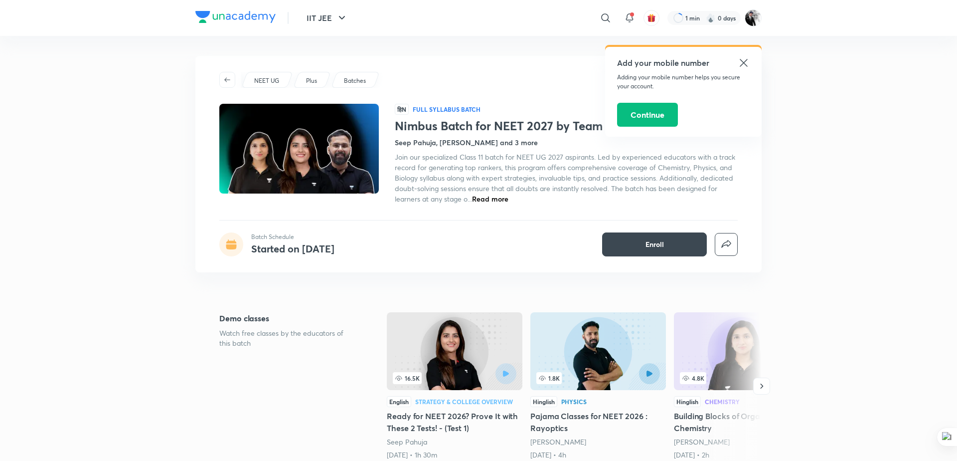
click at [738, 64] on icon at bounding box center [744, 63] width 12 height 12
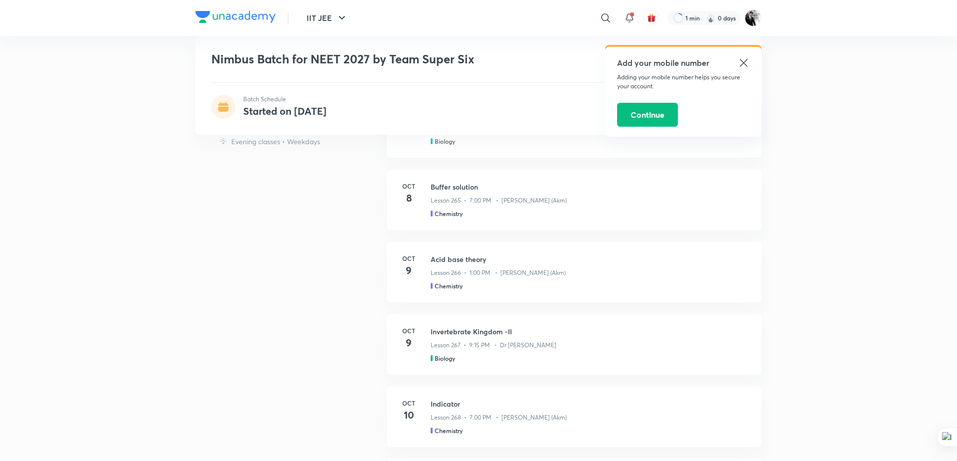
scroll to position [210, 0]
